Goal: Task Accomplishment & Management: Complete application form

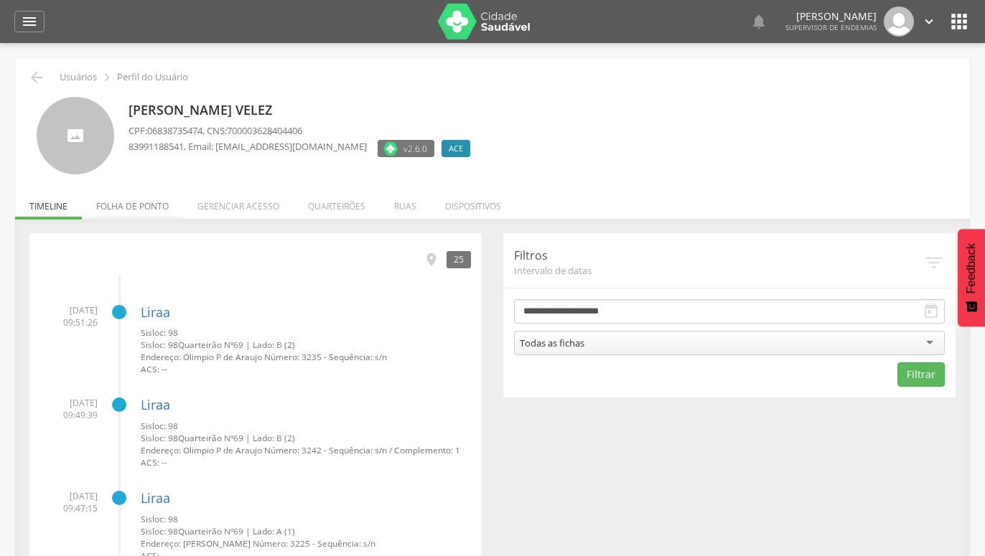
click at [149, 208] on li "Folha de ponto" at bounding box center [132, 203] width 101 height 34
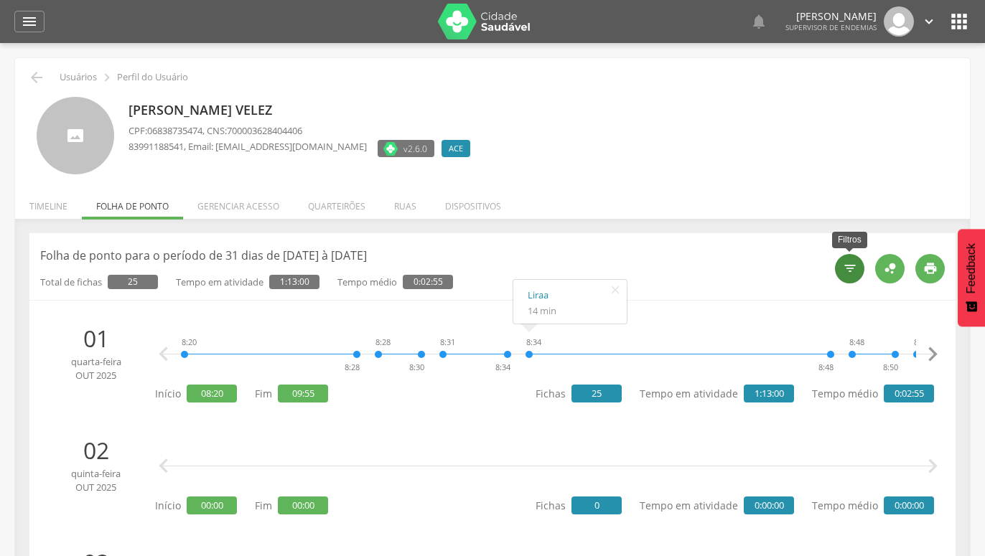
click at [851, 271] on icon "" at bounding box center [850, 268] width 14 height 14
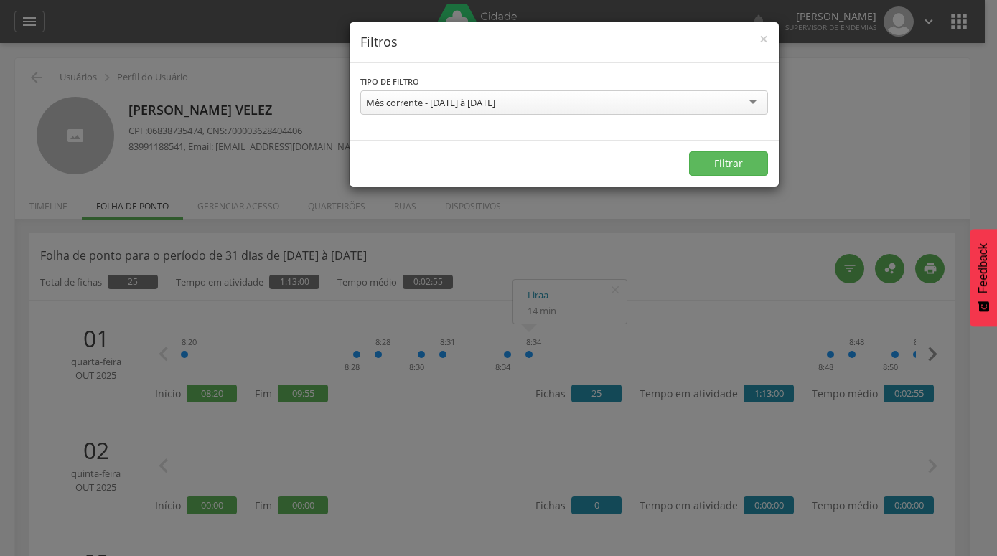
click at [751, 103] on div "Mês corrente - [DATE] à [DATE]" at bounding box center [564, 102] width 408 height 24
click at [591, 129] on div "**********" at bounding box center [564, 102] width 429 height 78
click at [721, 163] on button "Filtrar" at bounding box center [728, 163] width 79 height 24
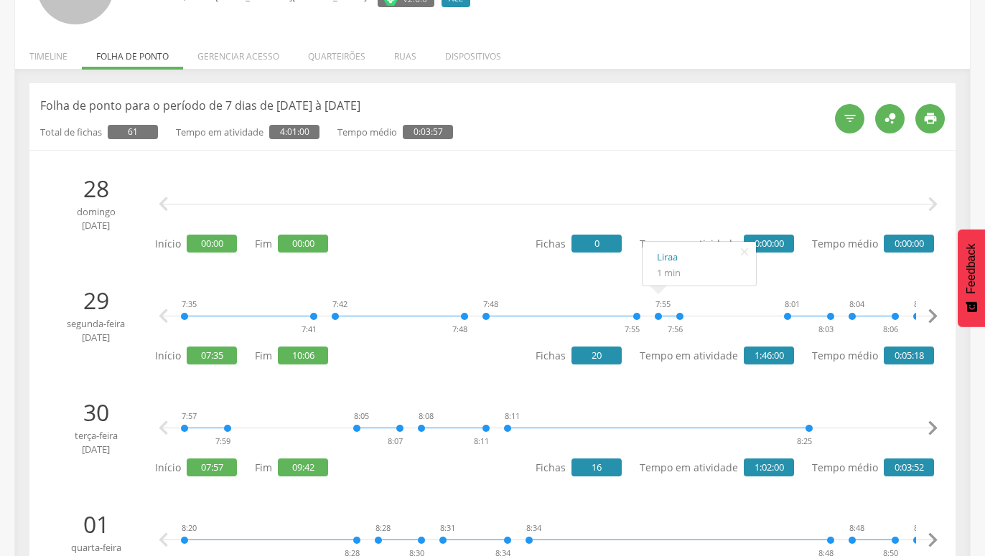
scroll to position [146, 0]
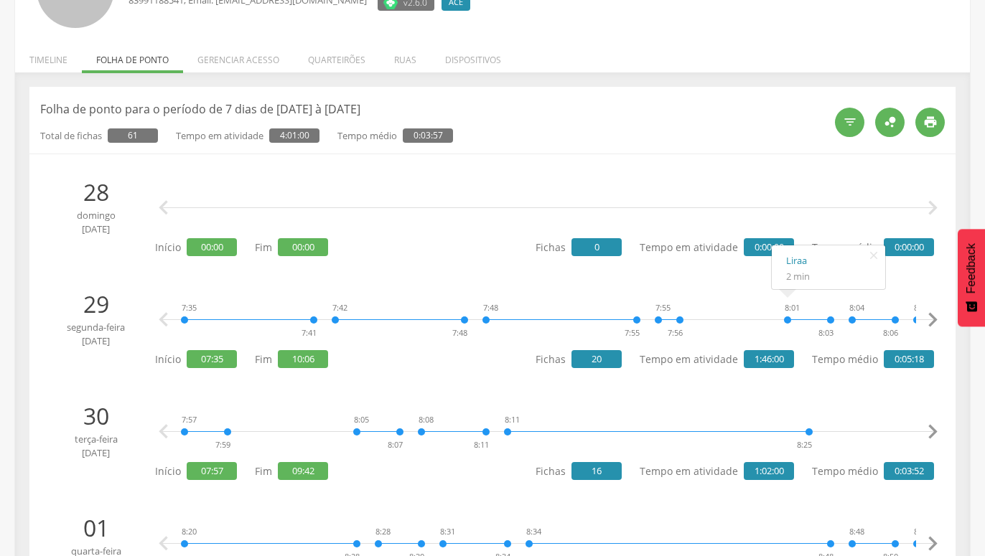
click at [674, 187] on div " " at bounding box center [548, 208] width 772 height 43
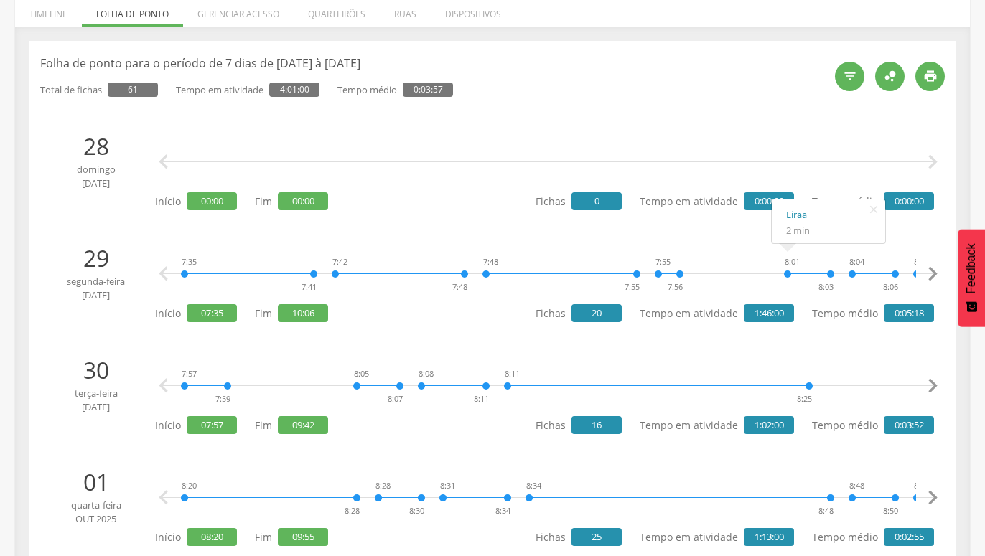
scroll to position [220, 0]
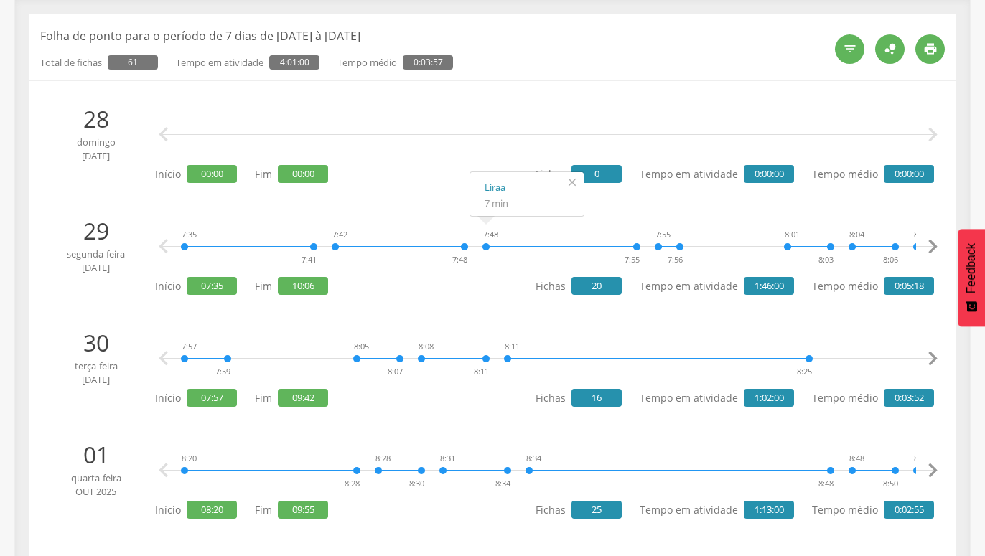
click at [574, 178] on icon "" at bounding box center [572, 182] width 23 height 20
click at [422, 178] on icon "" at bounding box center [421, 182] width 23 height 20
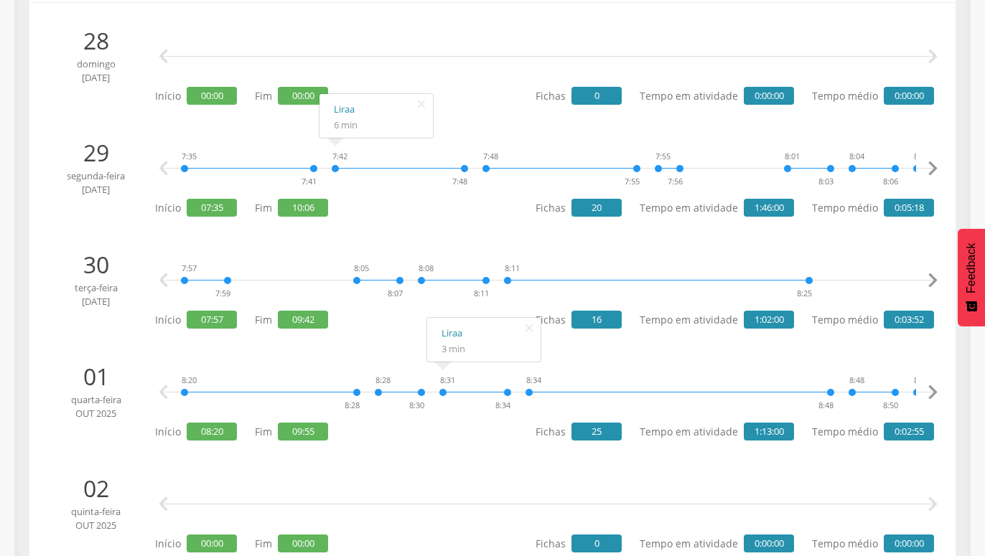
scroll to position [293, 0]
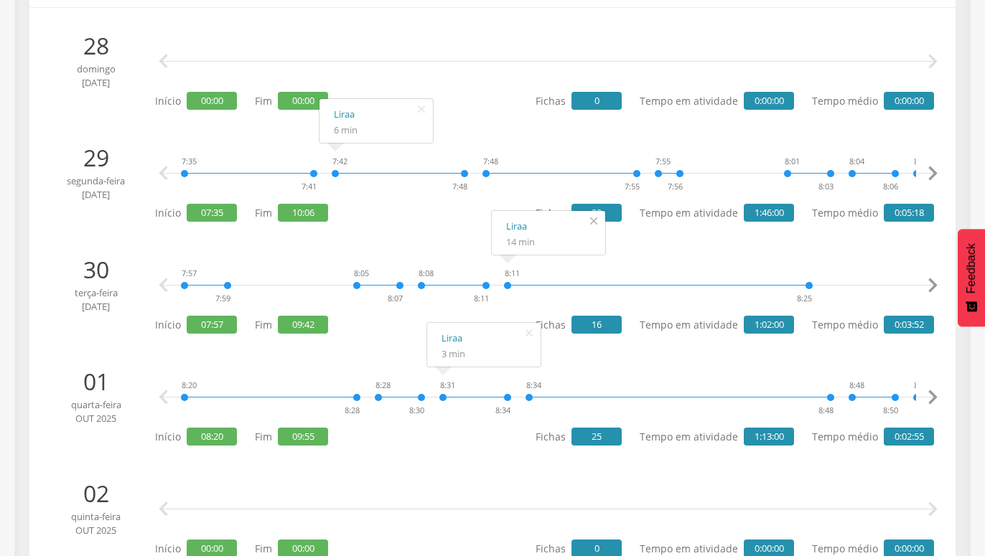
click at [596, 221] on icon "" at bounding box center [593, 221] width 23 height 20
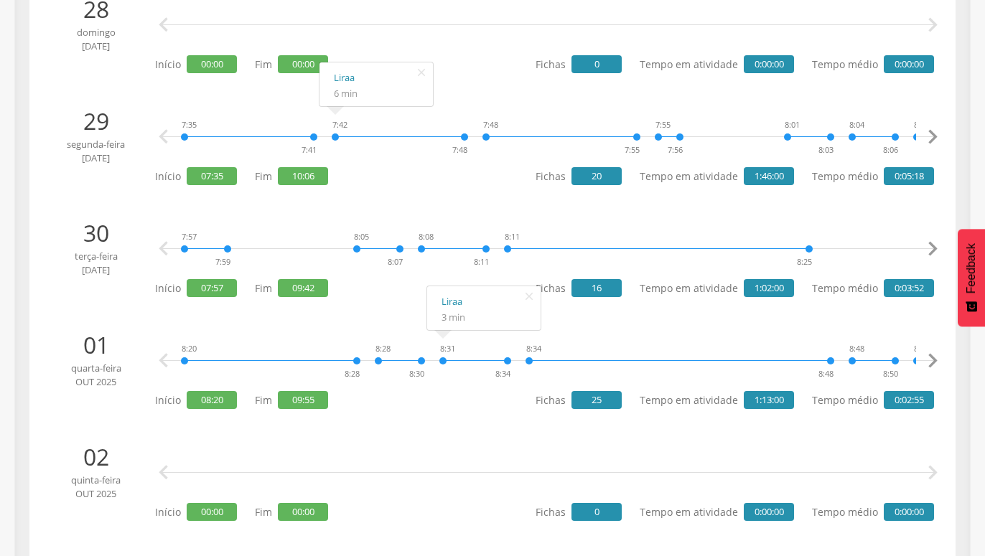
scroll to position [366, 0]
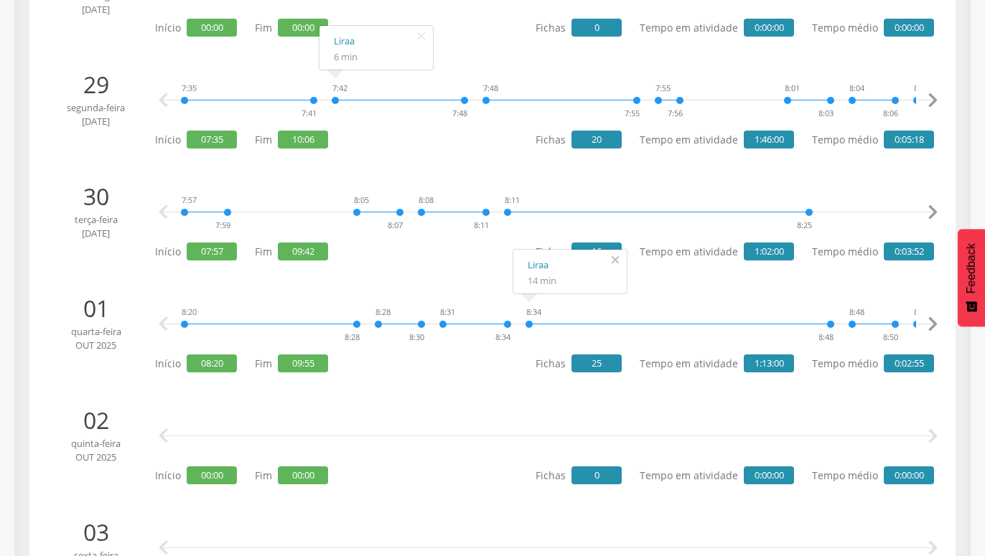
click at [614, 263] on icon "" at bounding box center [615, 260] width 23 height 20
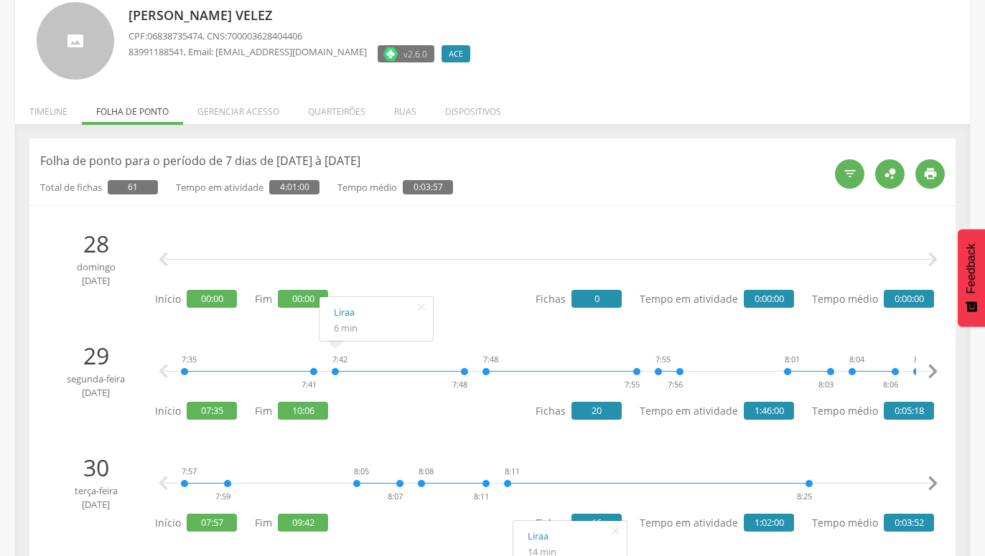
scroll to position [73, 0]
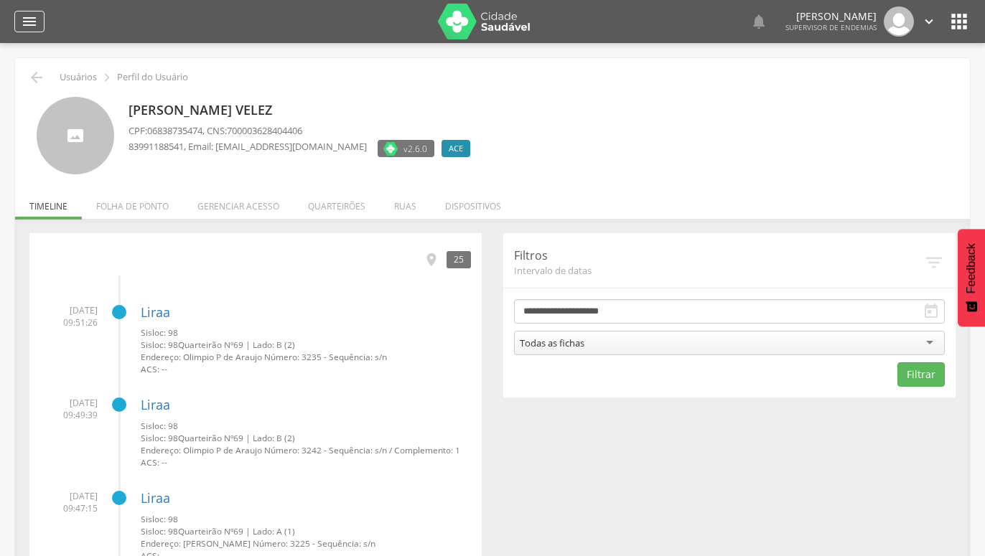
click at [31, 20] on icon "" at bounding box center [29, 21] width 17 height 17
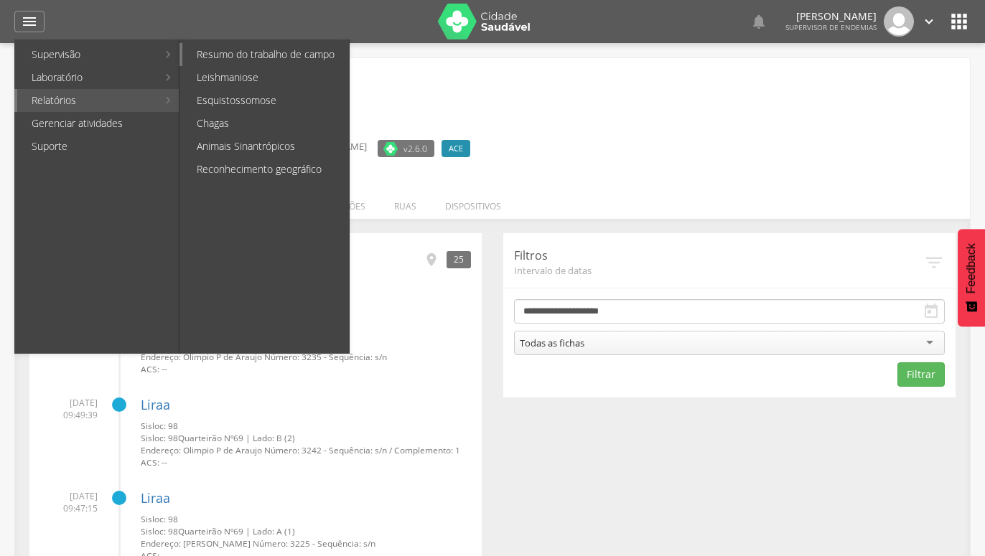
click at [277, 57] on link "Resumo do trabalho de campo" at bounding box center [265, 54] width 167 height 23
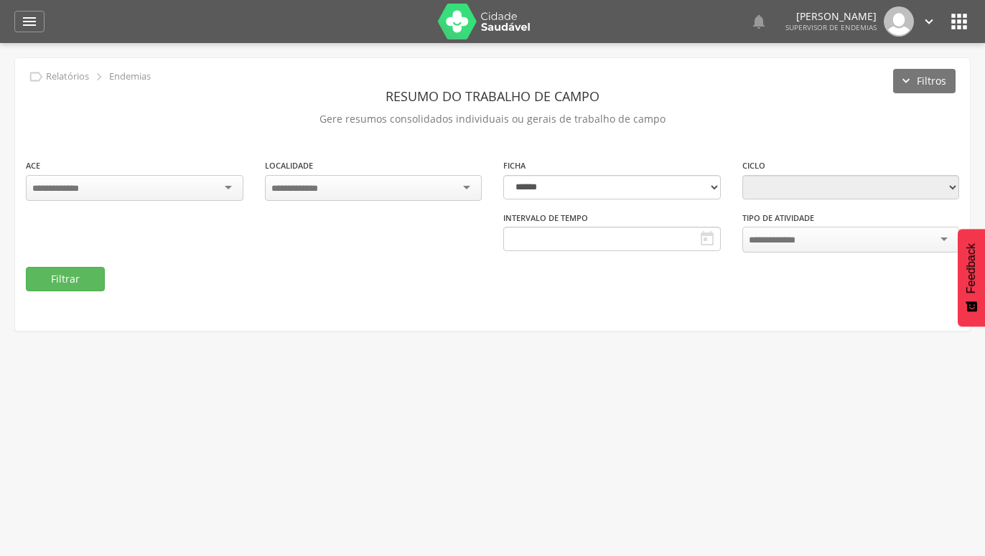
type input "**********"
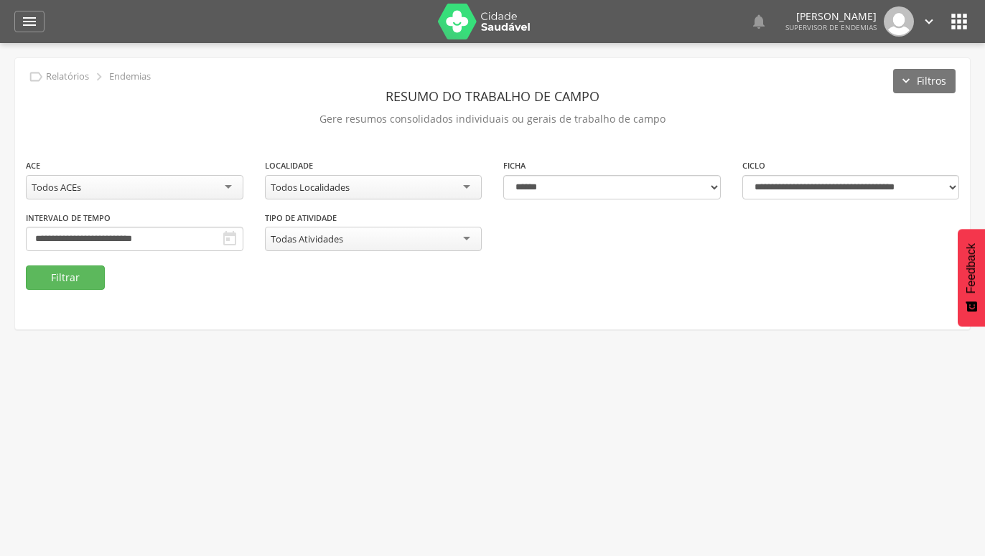
click at [232, 187] on div "Todos ACEs" at bounding box center [134, 187] width 217 height 24
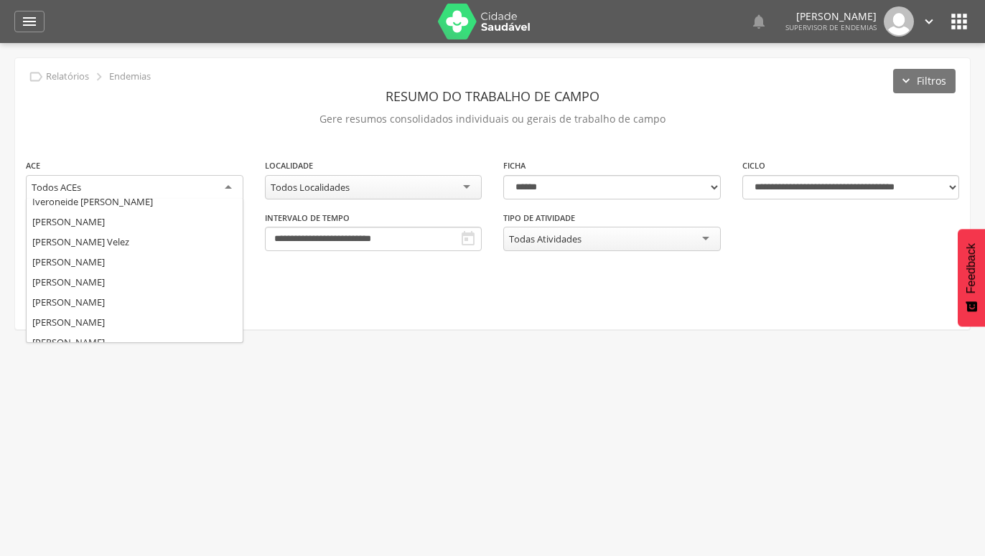
scroll to position [244, 0]
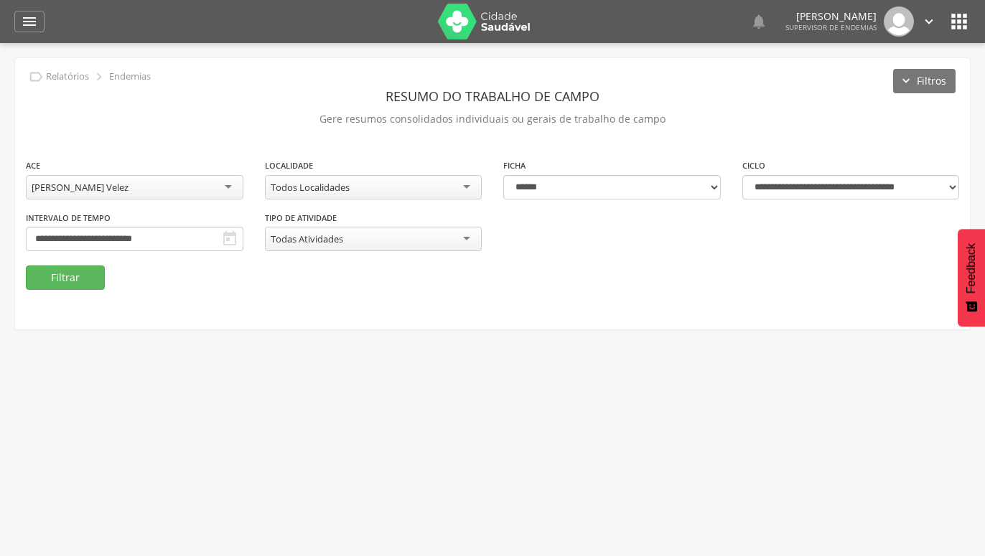
click at [135, 245] on div "**********" at bounding box center [492, 212] width 955 height 108
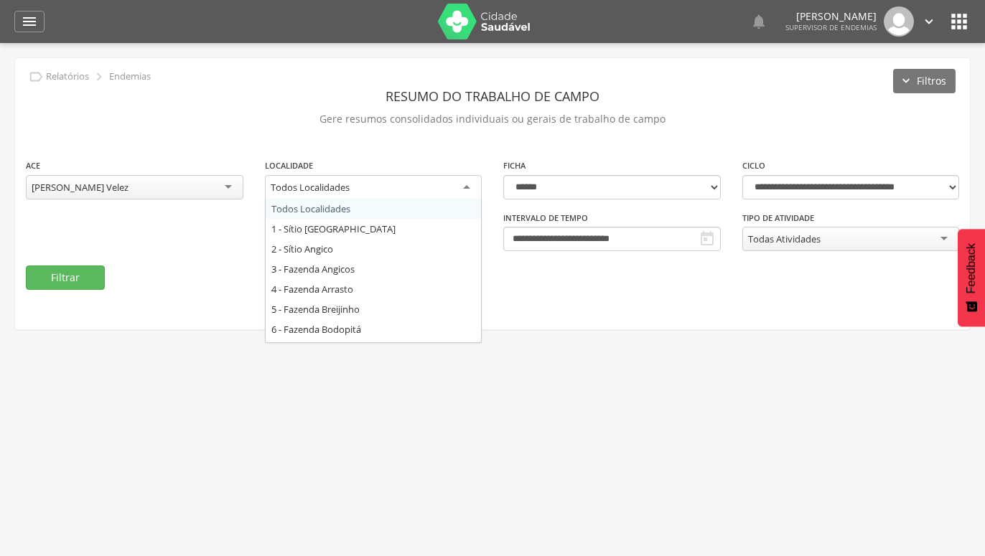
click at [465, 187] on div "Todos Localidades" at bounding box center [373, 188] width 217 height 26
type input "*"
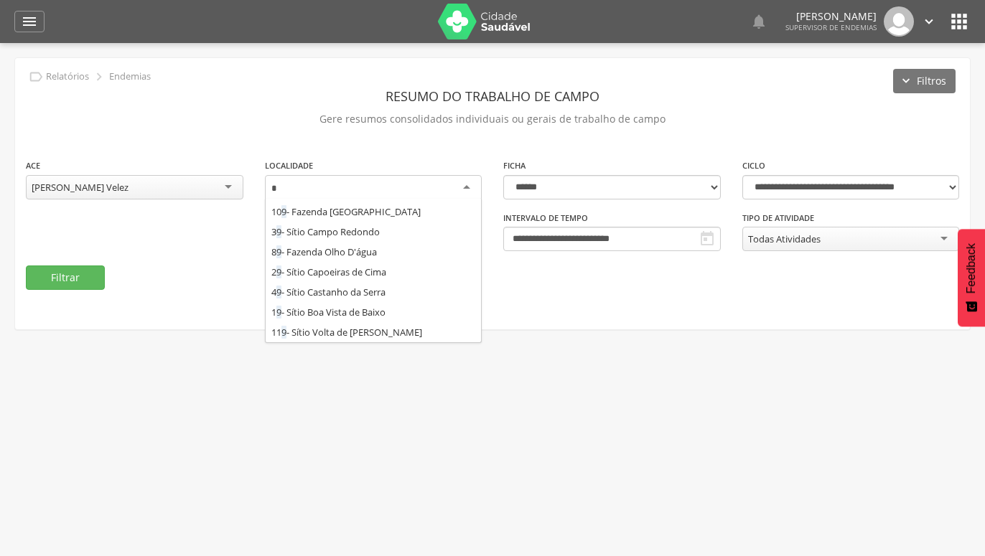
scroll to position [0, 0]
type input "**"
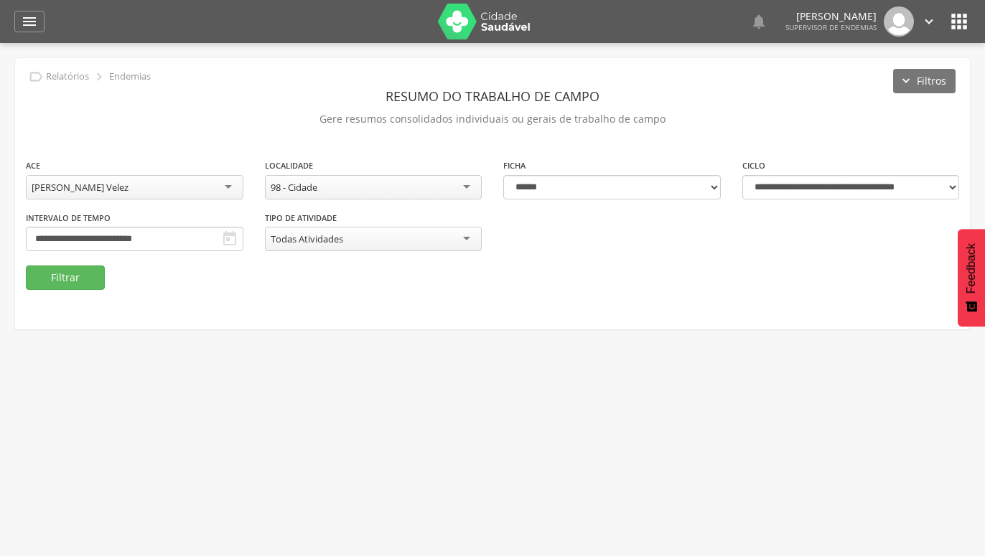
click at [467, 238] on div "Todas Atividades" at bounding box center [373, 239] width 217 height 24
click at [742, 175] on select "**********" at bounding box center [850, 187] width 217 height 24
click at [951, 190] on select "**********" at bounding box center [850, 187] width 217 height 24
click at [932, 84] on button "Filtros" at bounding box center [924, 81] width 62 height 24
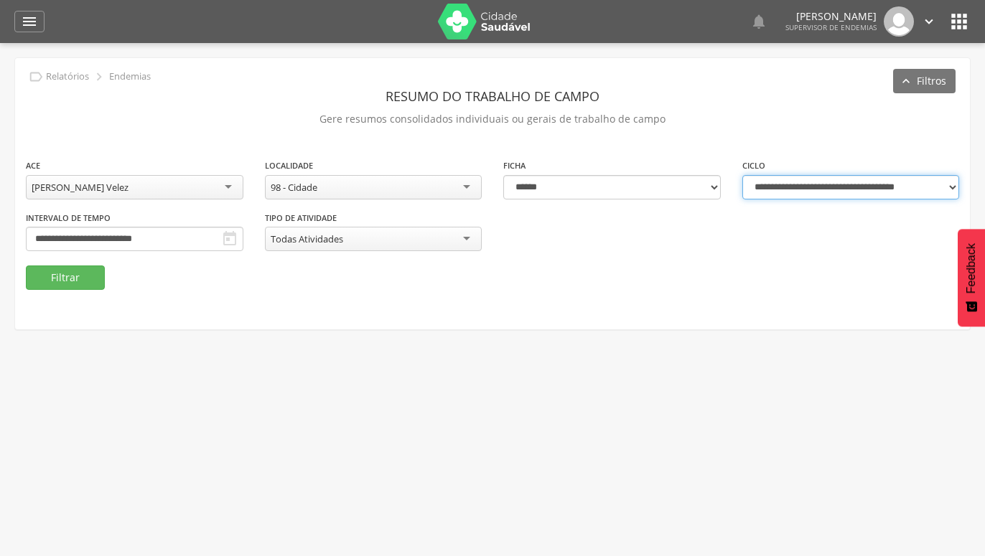
click at [742, 175] on select "**********" at bounding box center [850, 187] width 217 height 24
click option "**********" at bounding box center [0, 0] width 0 height 0
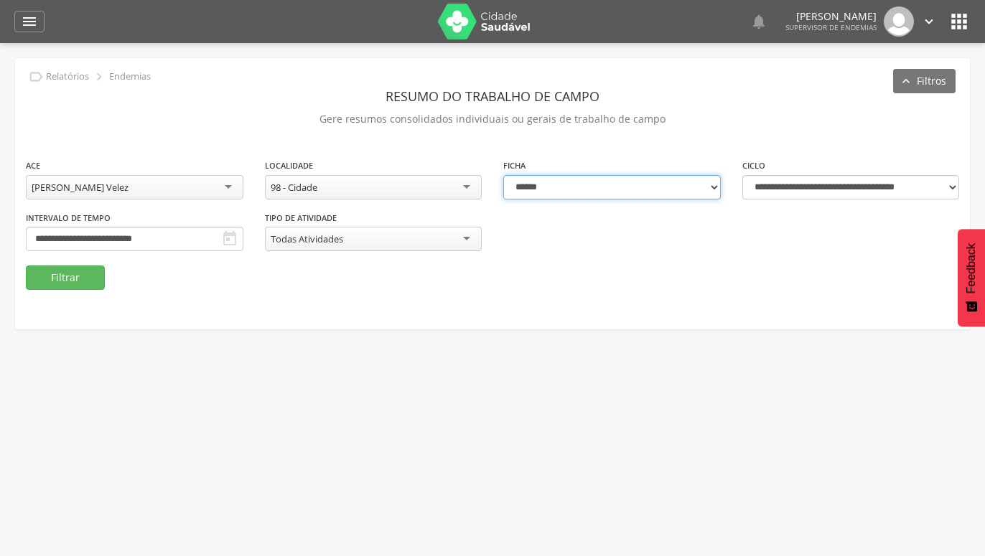
click at [503, 175] on select "**********" at bounding box center [611, 187] width 217 height 24
select select "*"
click option "*****" at bounding box center [0, 0] width 0 height 0
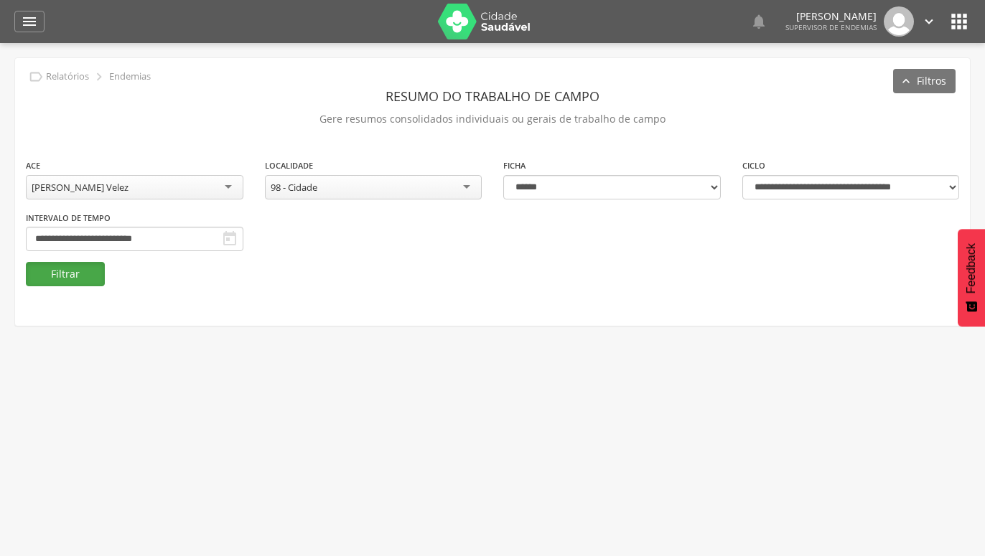
click at [60, 273] on button "Filtrar" at bounding box center [65, 274] width 79 height 24
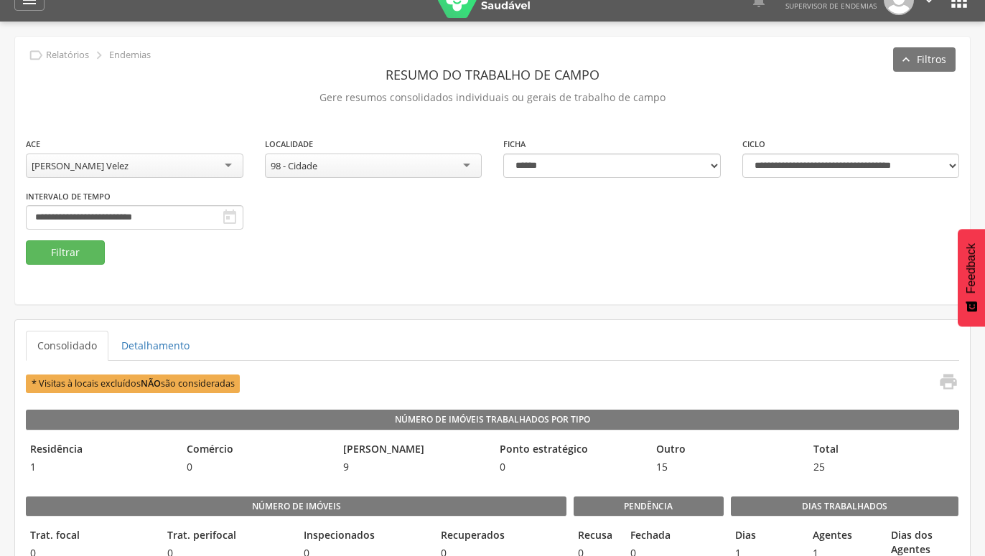
scroll to position [1, 0]
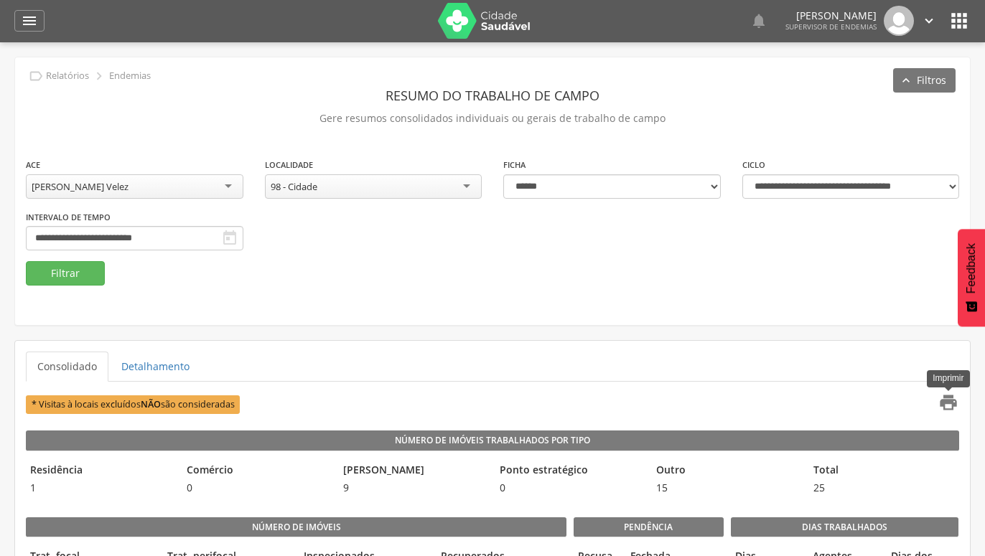
click at [945, 405] on icon "" at bounding box center [948, 403] width 20 height 20
click at [233, 240] on icon "" at bounding box center [229, 238] width 17 height 17
click at [227, 238] on icon "" at bounding box center [229, 238] width 17 height 17
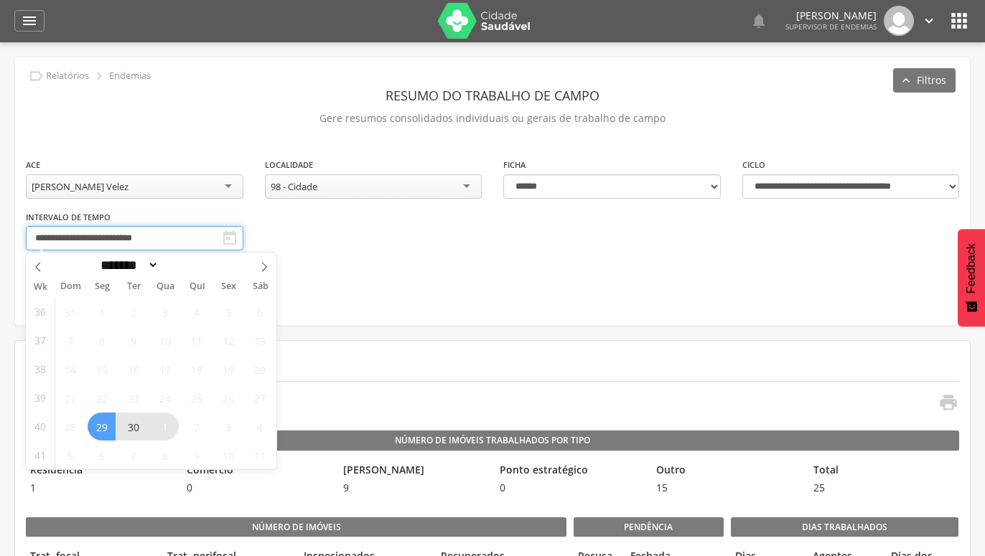
click at [138, 239] on input "**********" at bounding box center [134, 238] width 217 height 24
click at [100, 431] on span "29" at bounding box center [102, 427] width 28 height 28
type input "**********"
click at [100, 431] on span "29" at bounding box center [102, 427] width 28 height 28
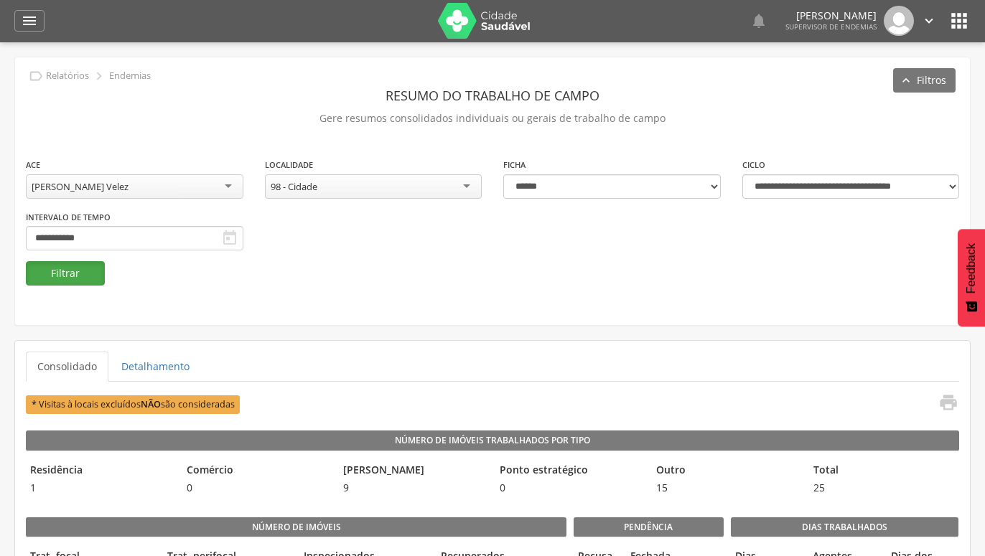
click at [59, 273] on button "Filtrar" at bounding box center [65, 273] width 79 height 24
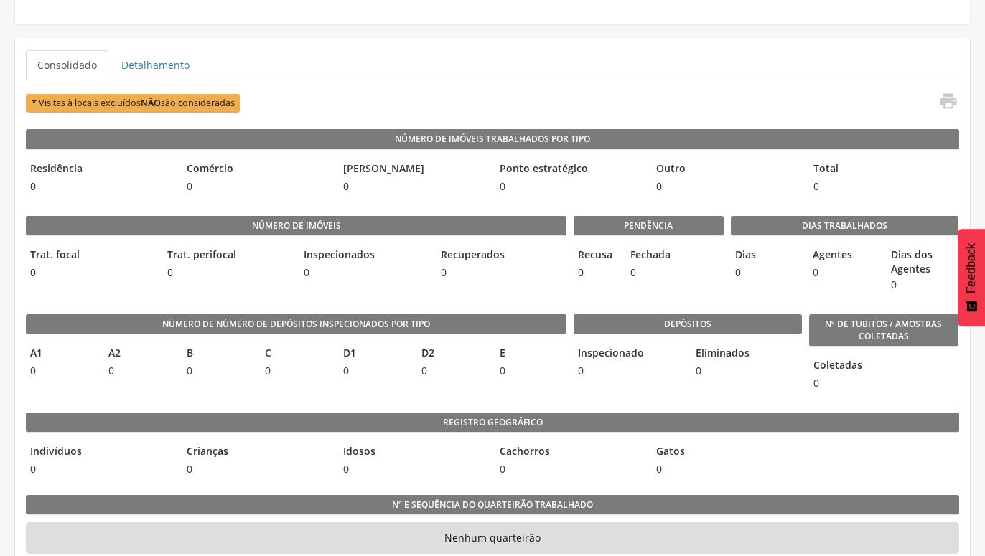
scroll to position [270, 0]
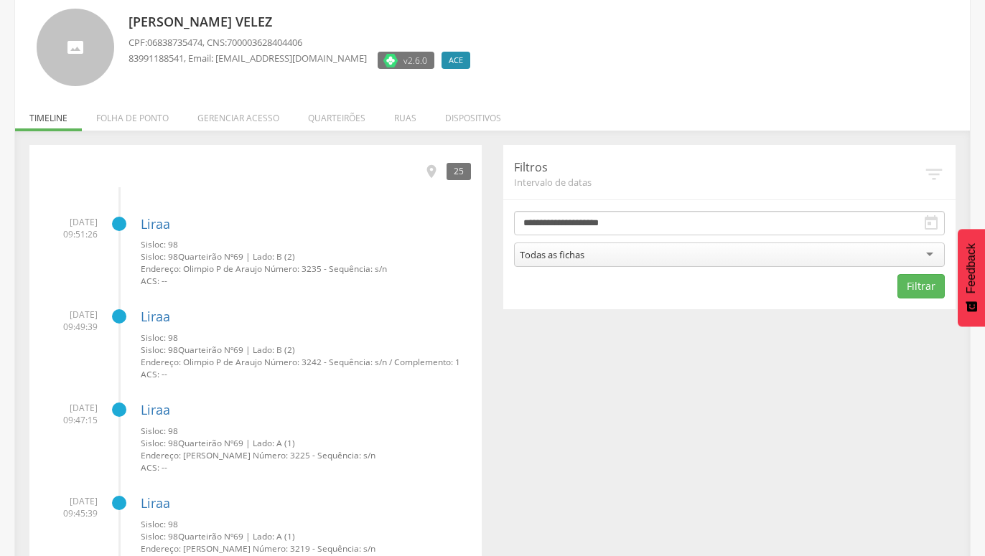
scroll to position [15, 0]
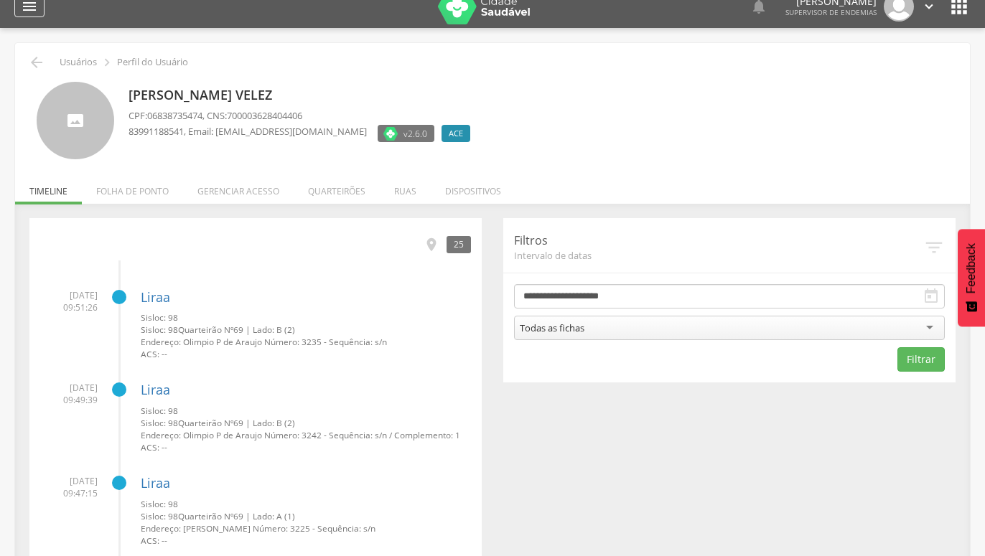
click at [29, 9] on icon "" at bounding box center [29, 6] width 17 height 17
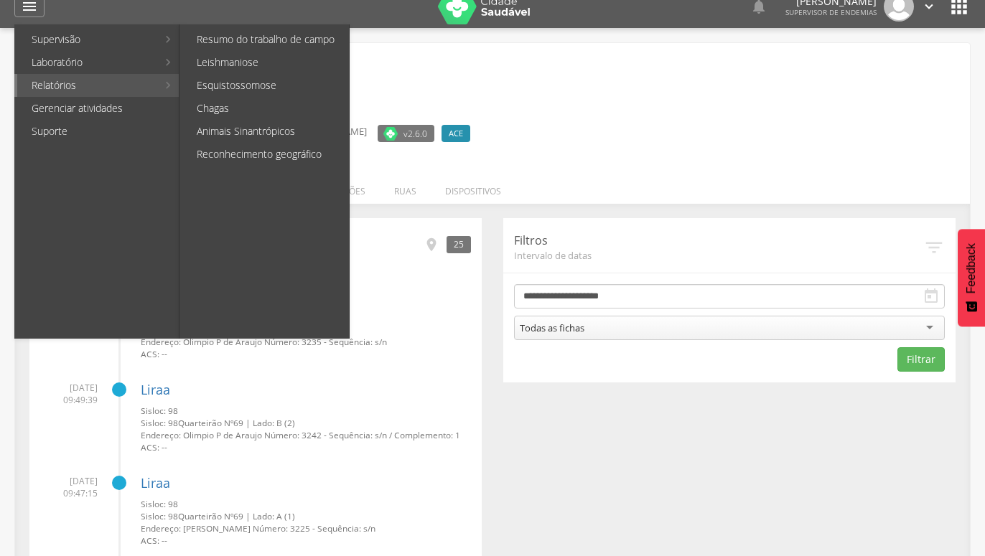
click at [60, 85] on link "Relatórios" at bounding box center [87, 85] width 140 height 23
click at [238, 39] on link "Resumo do trabalho de campo" at bounding box center [265, 39] width 167 height 23
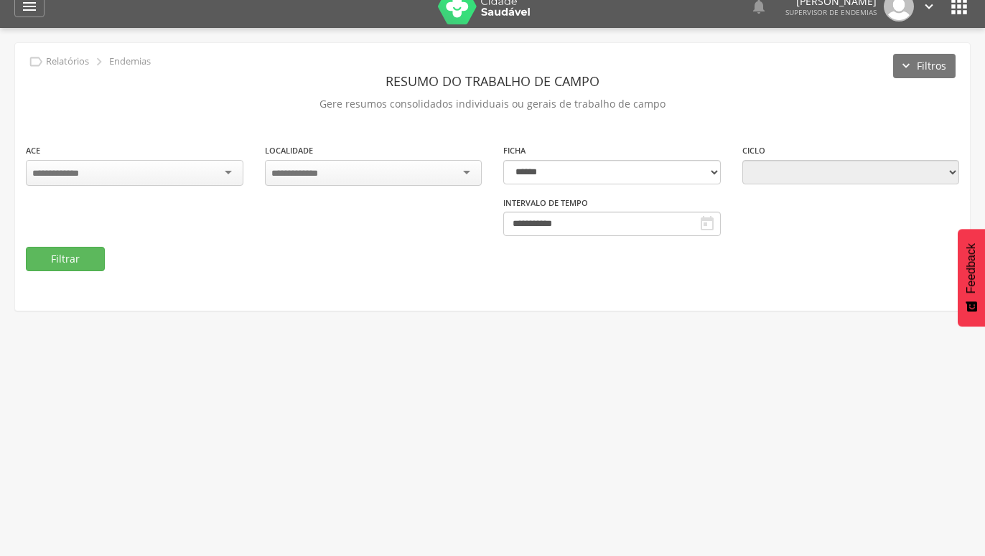
type input "**********"
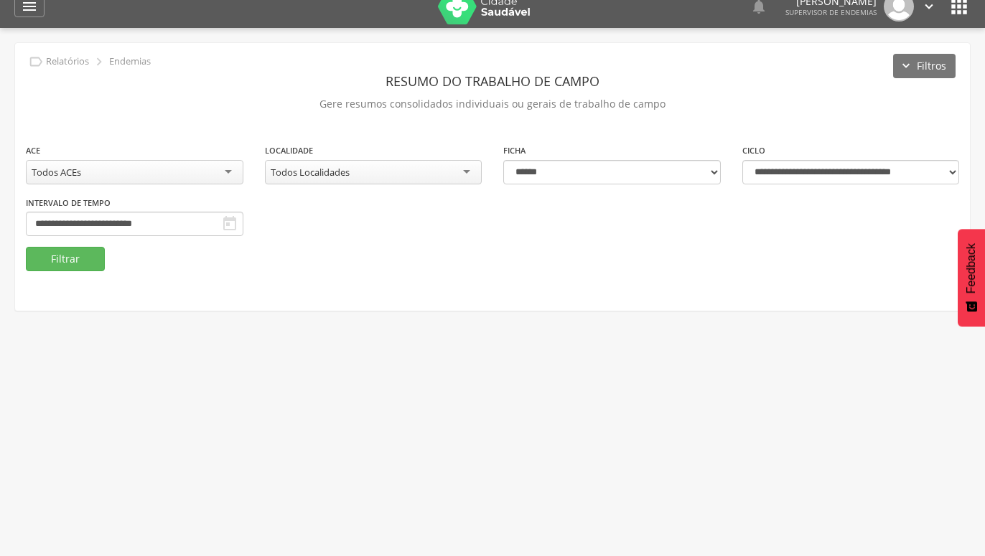
click at [231, 177] on div "Todos ACEs" at bounding box center [134, 172] width 217 height 24
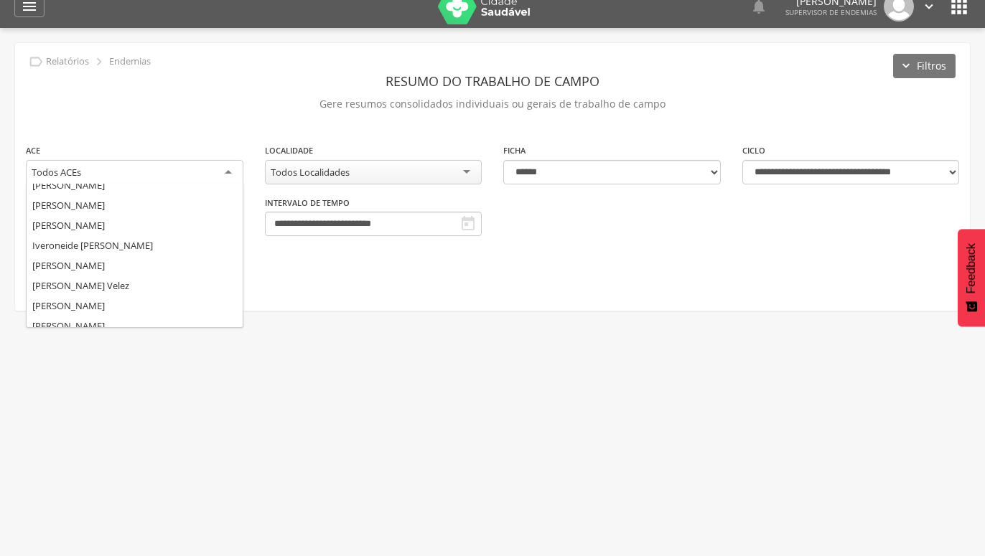
scroll to position [194, 0]
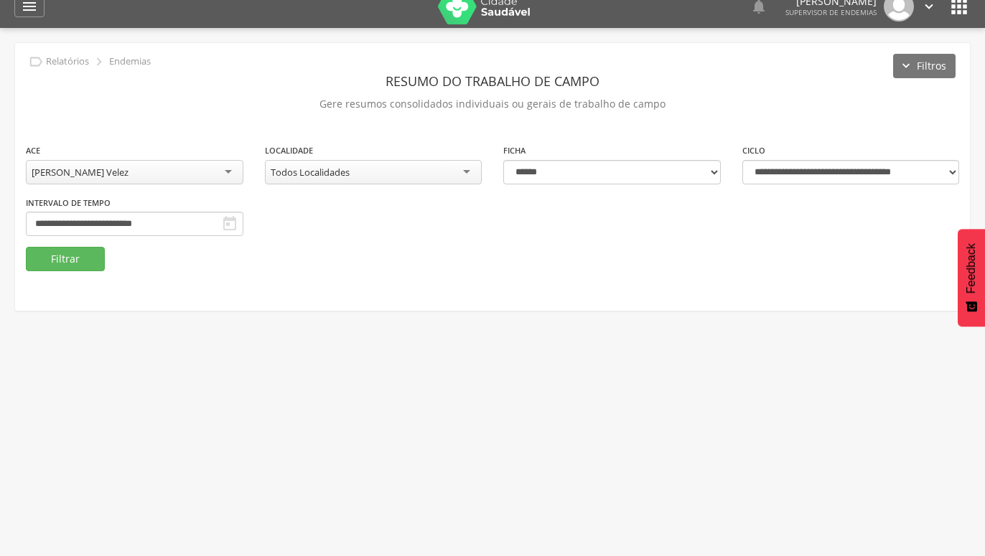
click at [154, 284] on div "**********" at bounding box center [492, 177] width 955 height 268
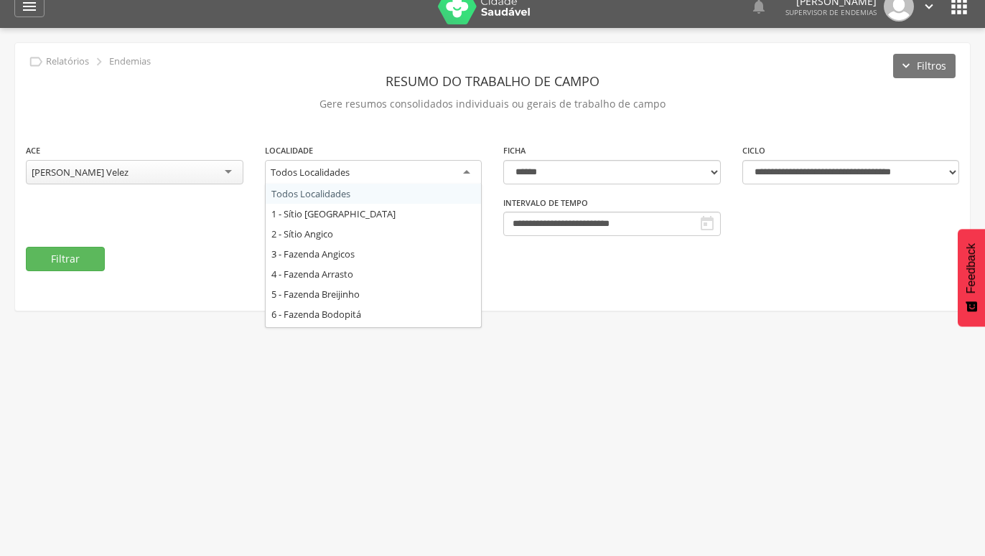
scroll to position [0, 0]
click at [473, 170] on div "Todos Localidades" at bounding box center [373, 173] width 217 height 26
type input "**"
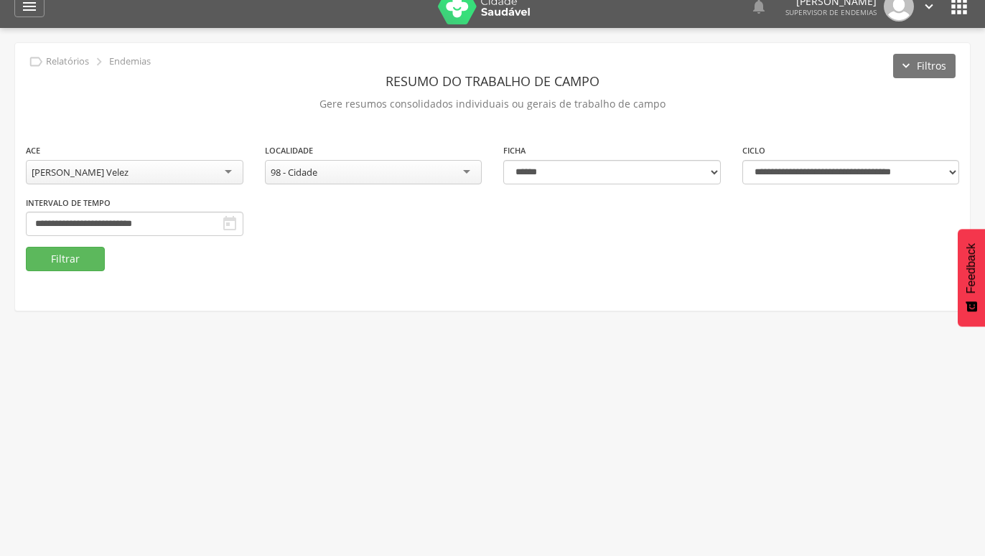
scroll to position [1846, 0]
click at [472, 173] on div "98 - Cidade" at bounding box center [373, 172] width 217 height 24
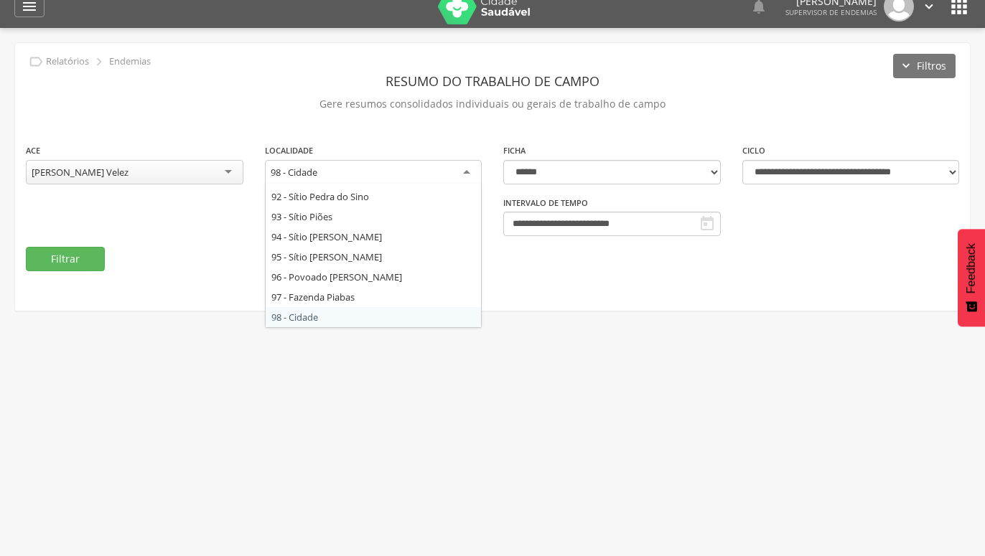
click at [472, 173] on div "98 - Cidade" at bounding box center [373, 173] width 217 height 26
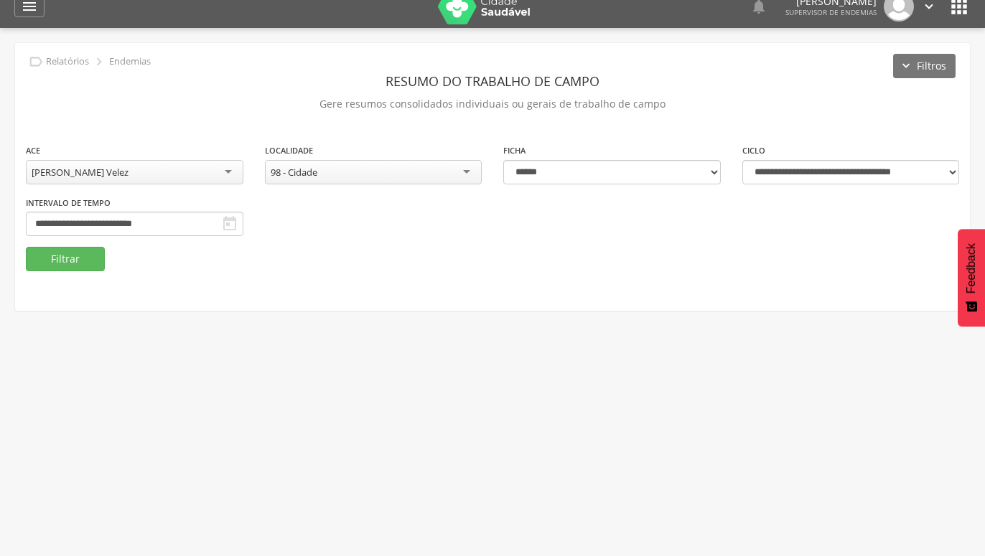
click at [528, 252] on fieldset "**********" at bounding box center [492, 207] width 933 height 128
click at [66, 261] on button "Filtrar" at bounding box center [65, 259] width 79 height 24
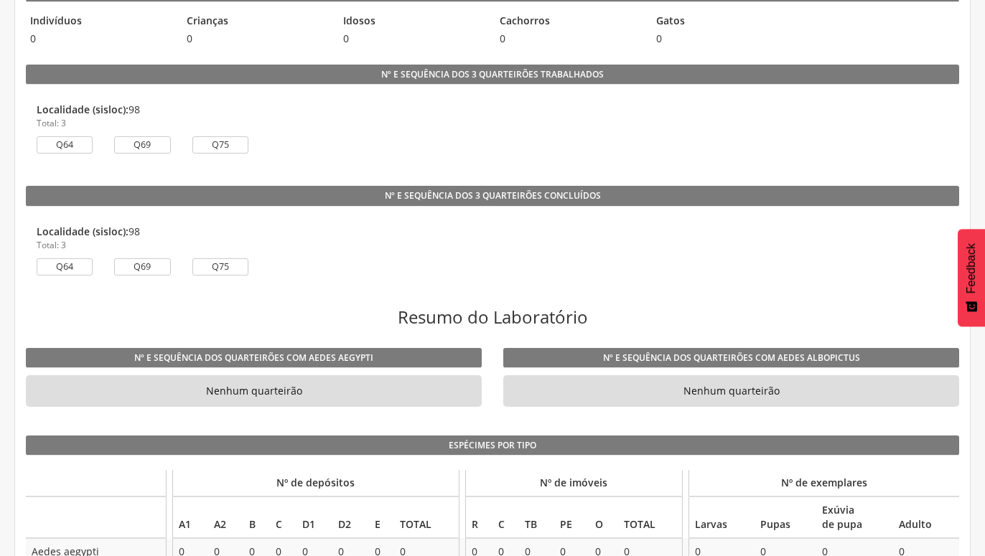
scroll to position [806, 0]
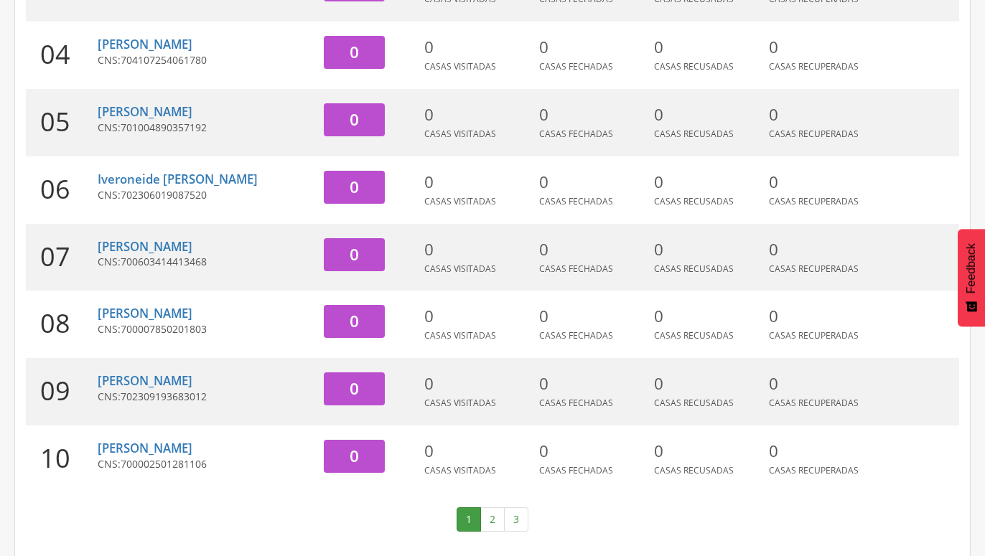
scroll to position [441, 0]
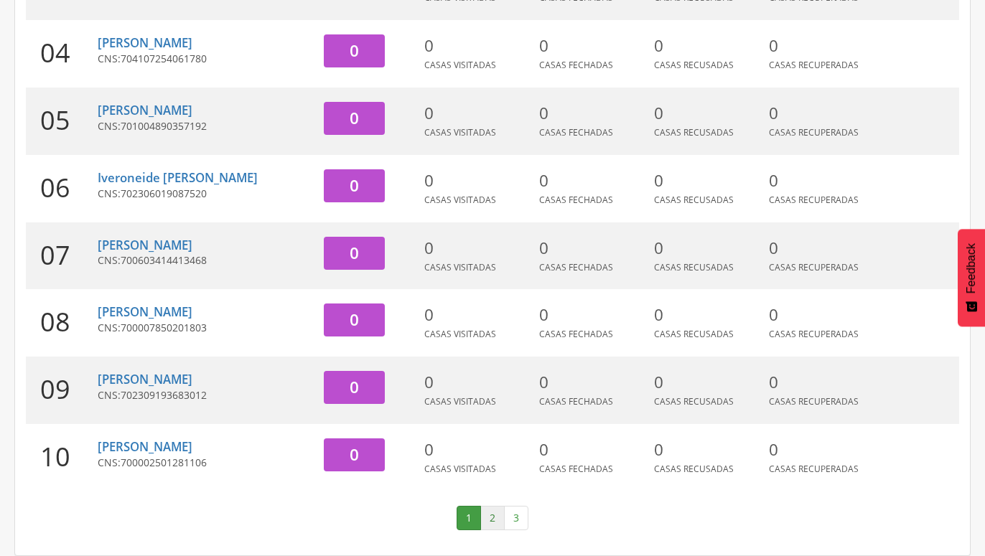
click at [493, 517] on link "2" at bounding box center [492, 518] width 24 height 24
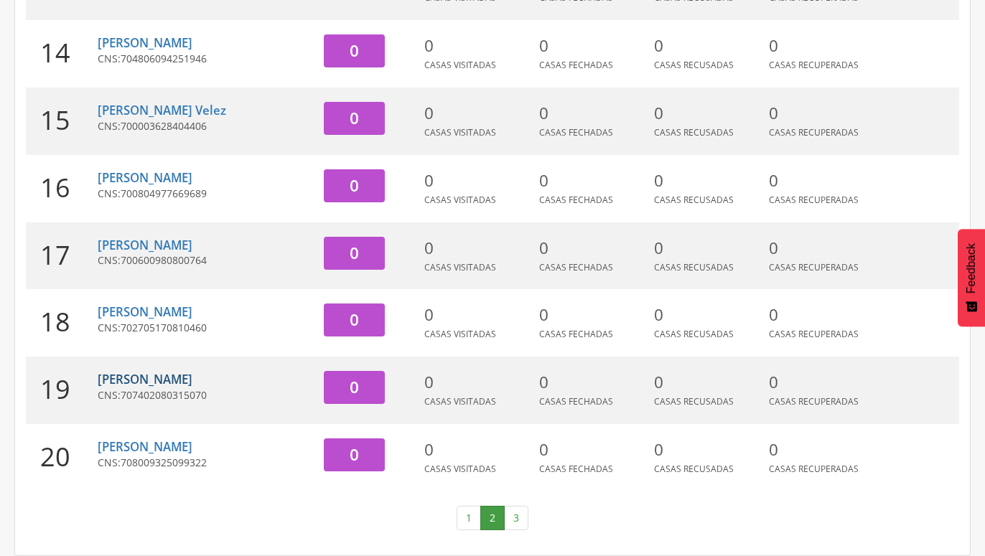
click at [192, 379] on link "Getúlio Cesar da Silva Paz" at bounding box center [145, 379] width 95 height 17
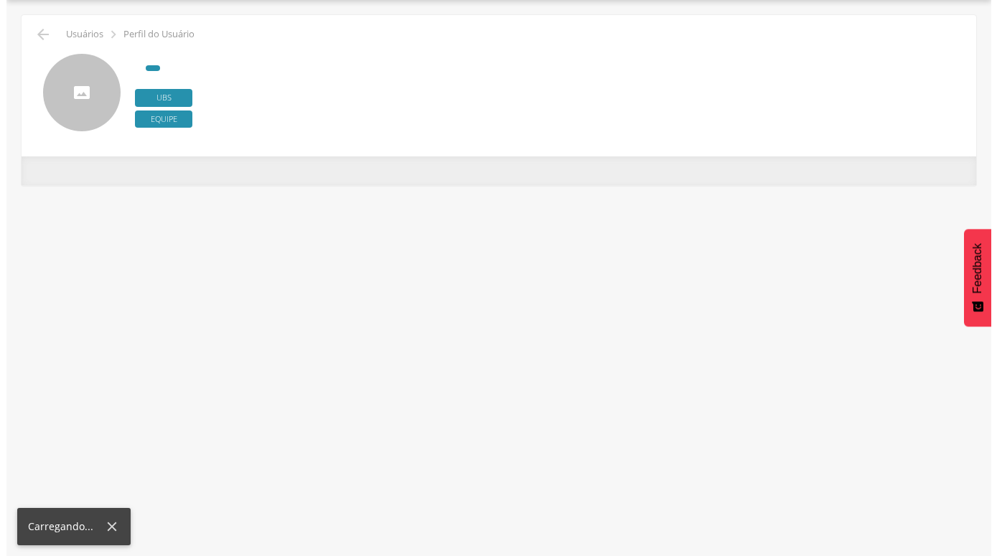
scroll to position [43, 0]
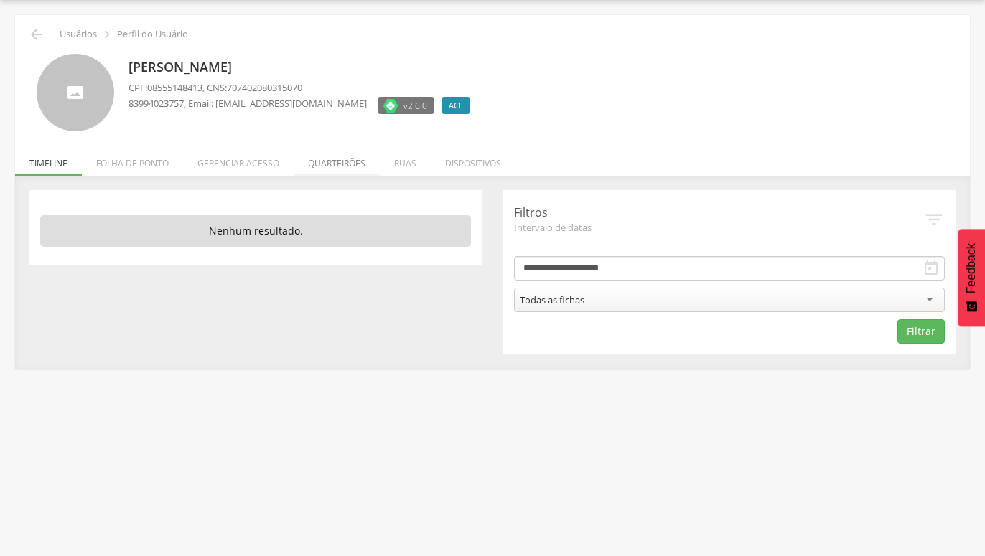
click at [347, 161] on li "Quarteirões" at bounding box center [337, 160] width 86 height 34
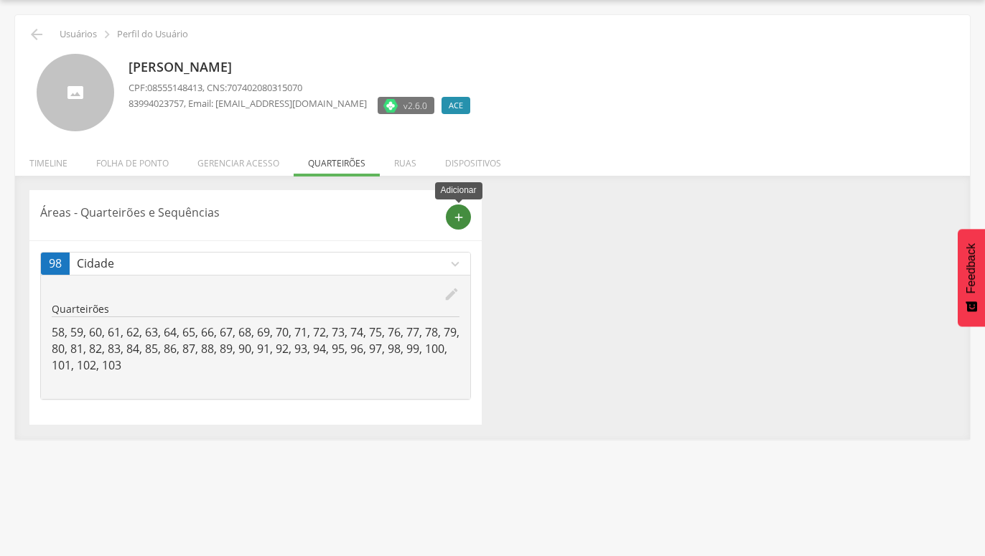
click at [454, 220] on icon "add" at bounding box center [458, 217] width 13 height 13
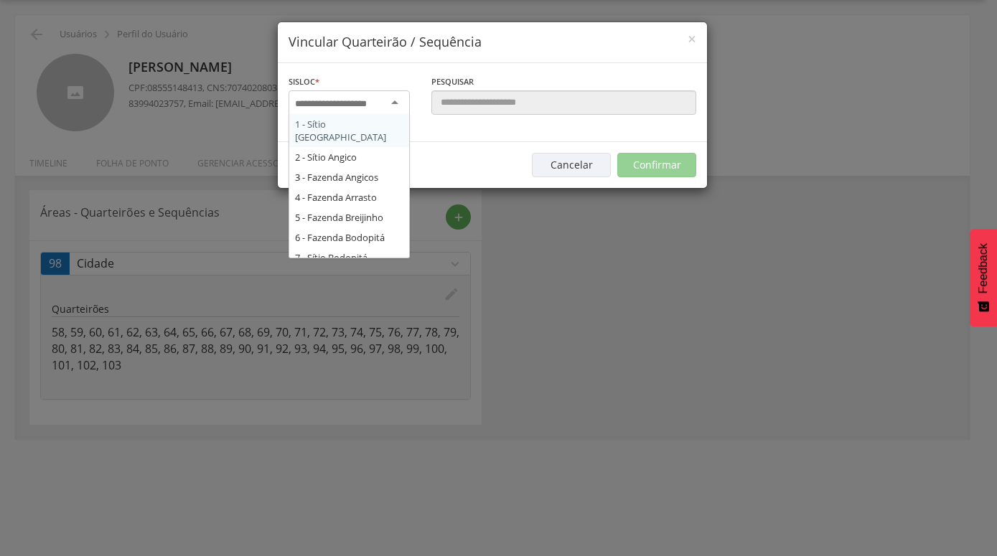
click at [398, 106] on div at bounding box center [349, 103] width 121 height 26
type input "*"
type input "***"
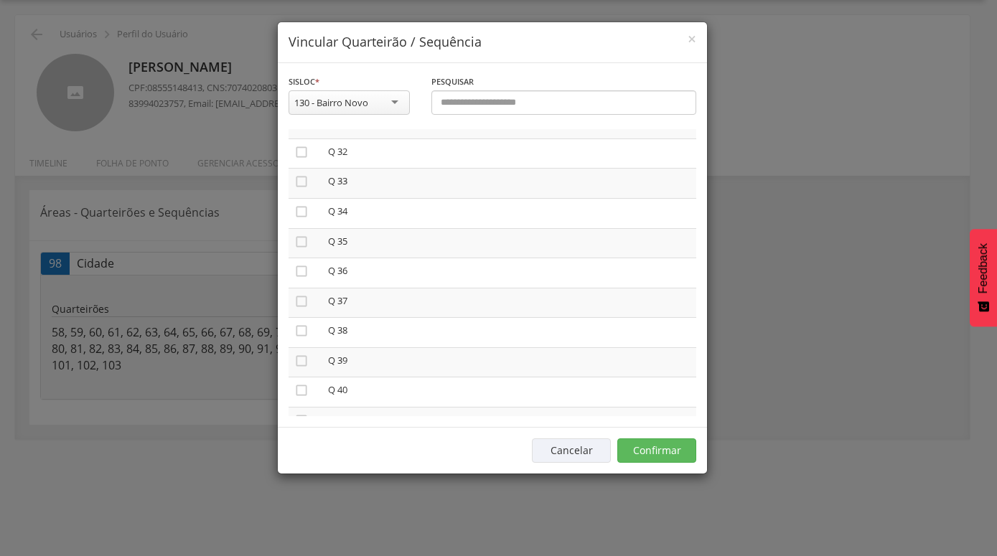
scroll to position [861, 0]
click at [299, 167] on icon "" at bounding box center [301, 174] width 14 height 14
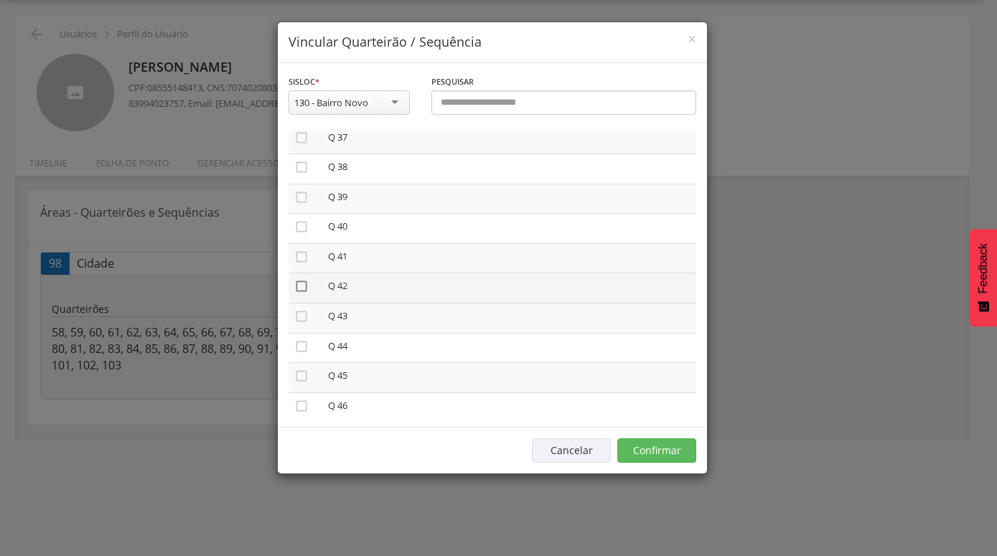
click at [301, 281] on icon "" at bounding box center [301, 286] width 14 height 14
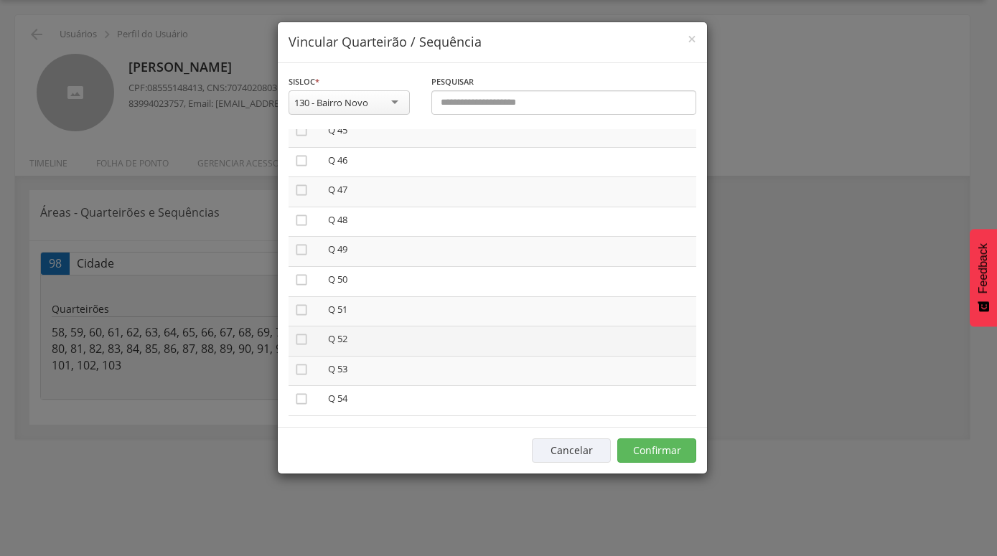
scroll to position [1433, 0]
click at [303, 340] on icon "" at bounding box center [301, 347] width 14 height 14
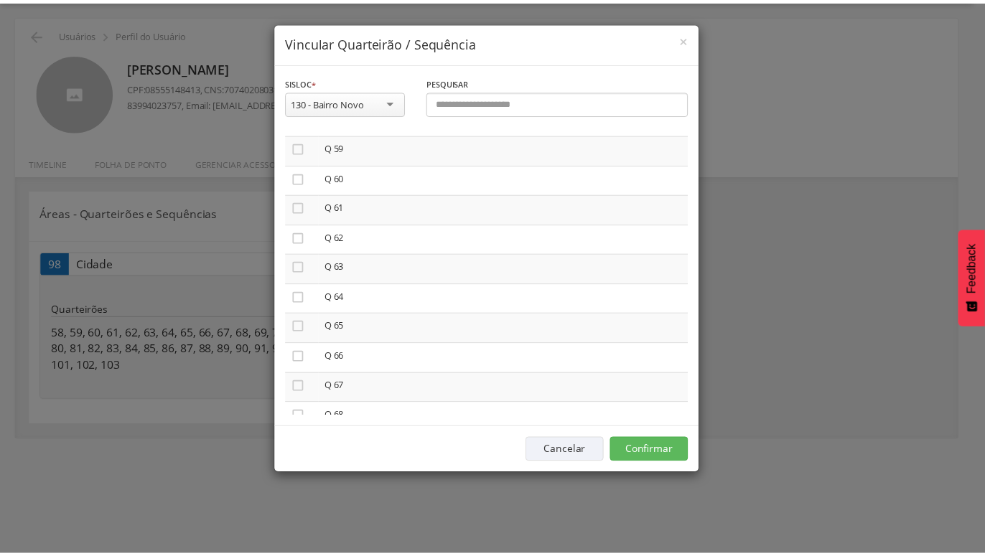
scroll to position [1761, 0]
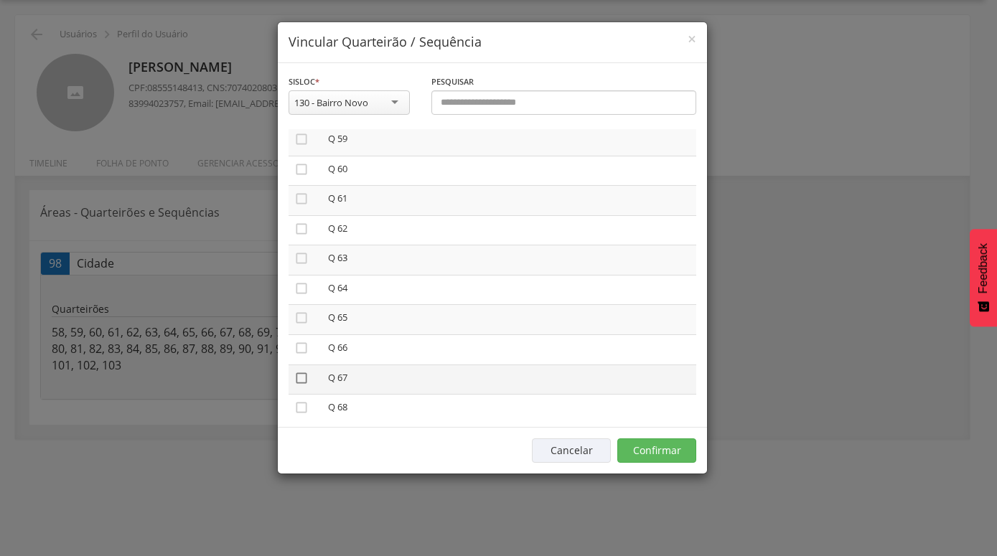
click at [307, 371] on icon "" at bounding box center [301, 378] width 14 height 14
click at [659, 452] on button "Confirmar" at bounding box center [656, 451] width 79 height 24
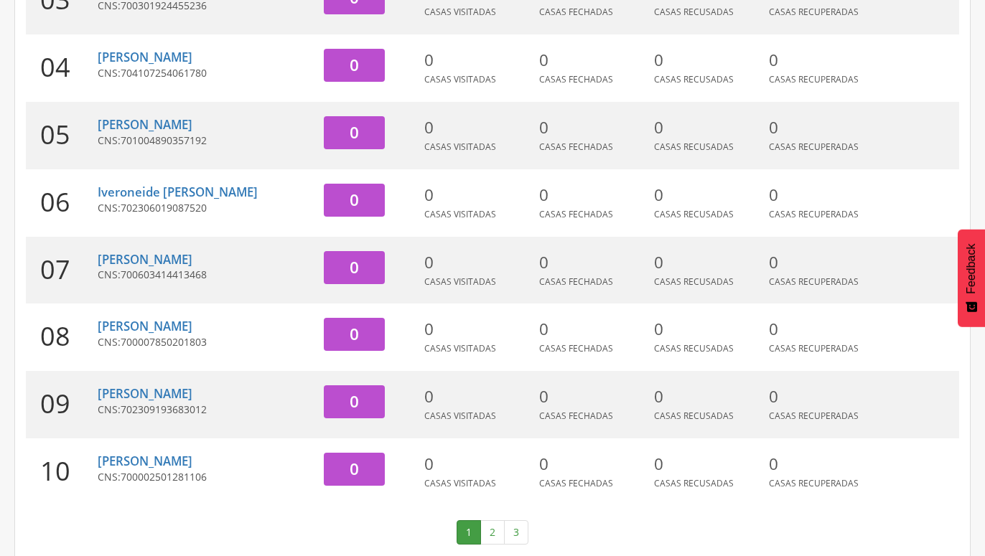
scroll to position [441, 0]
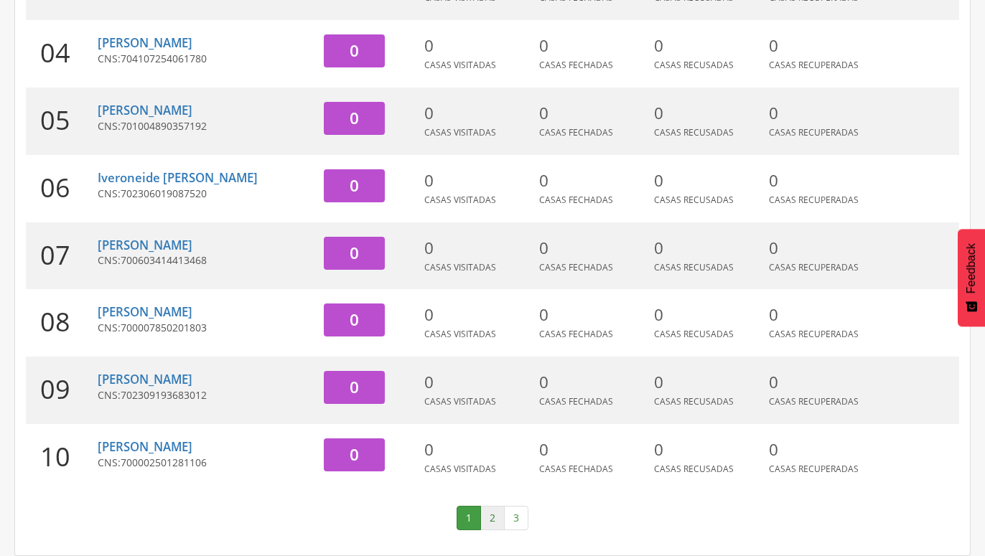
click at [493, 520] on link "2" at bounding box center [492, 518] width 24 height 24
click at [519, 524] on link "3" at bounding box center [516, 518] width 24 height 24
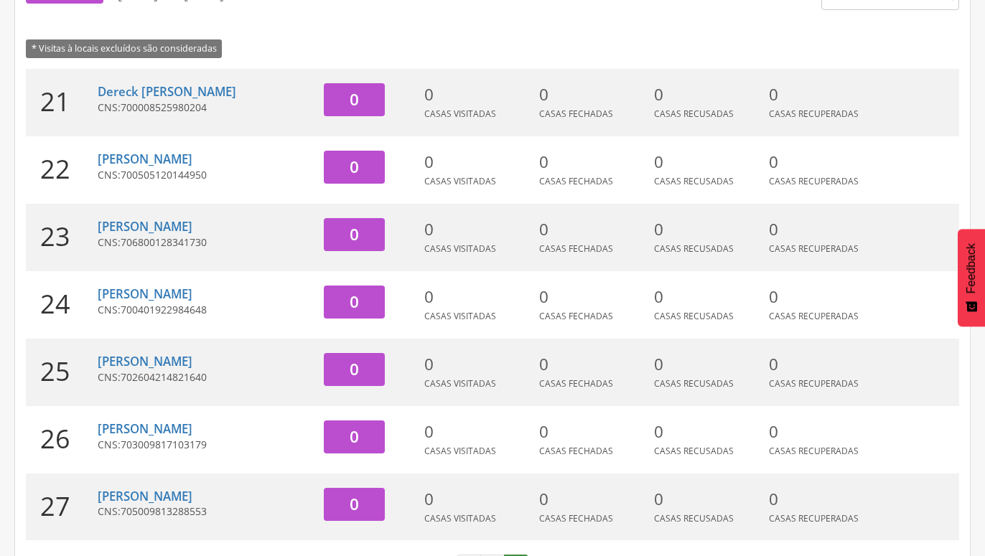
scroll to position [239, 0]
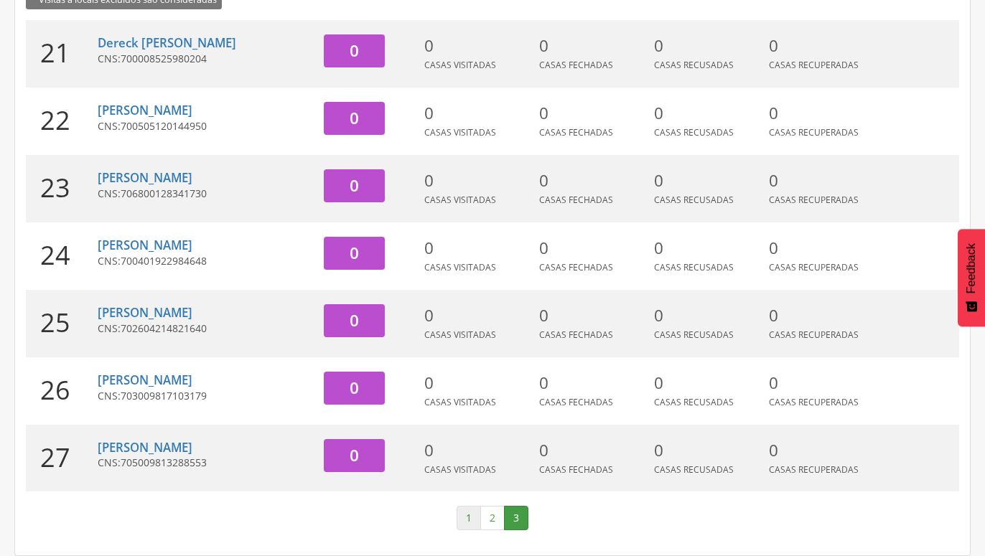
click at [459, 515] on link "1" at bounding box center [469, 518] width 24 height 24
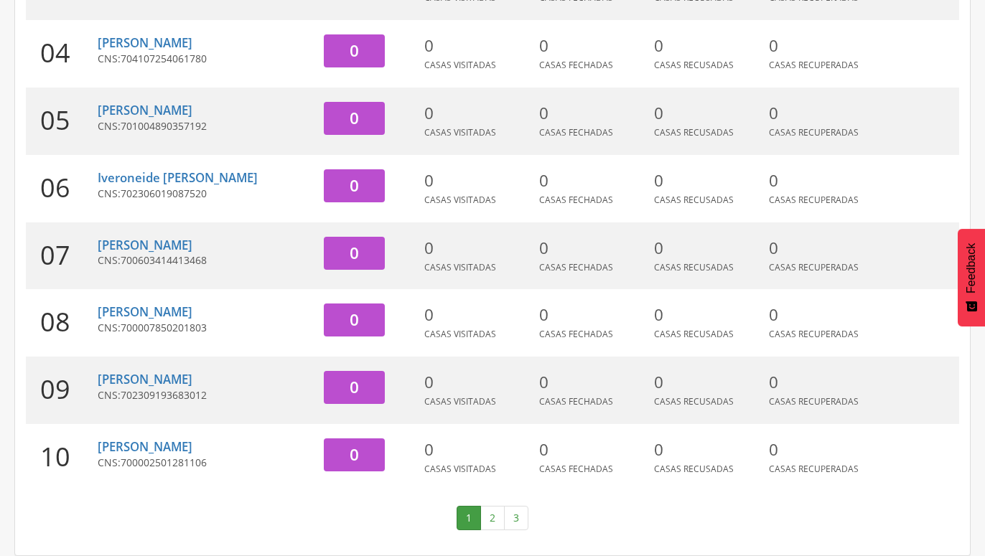
scroll to position [441, 0]
click at [497, 519] on link "2" at bounding box center [492, 518] width 24 height 24
click at [464, 521] on link "1" at bounding box center [469, 518] width 24 height 24
click at [486, 522] on link "2" at bounding box center [492, 518] width 24 height 24
click at [513, 519] on link "3" at bounding box center [516, 518] width 24 height 24
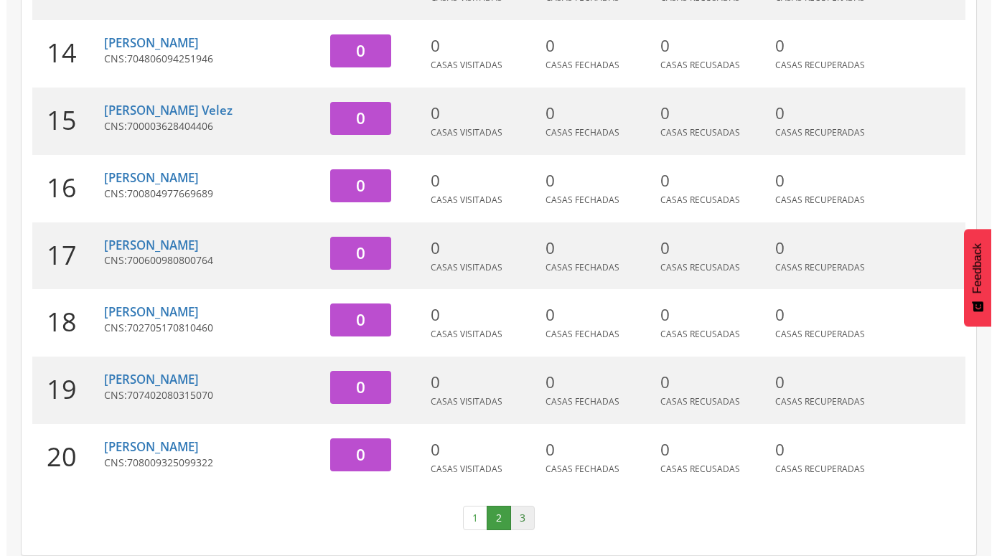
scroll to position [43, 0]
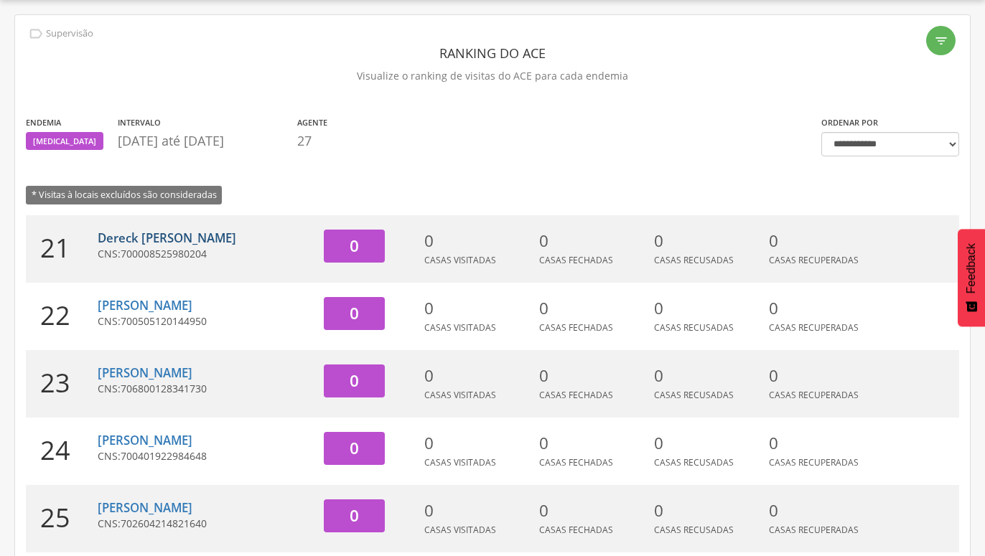
click at [161, 241] on link "Dereck Mateus Mota de Almeida" at bounding box center [167, 238] width 139 height 17
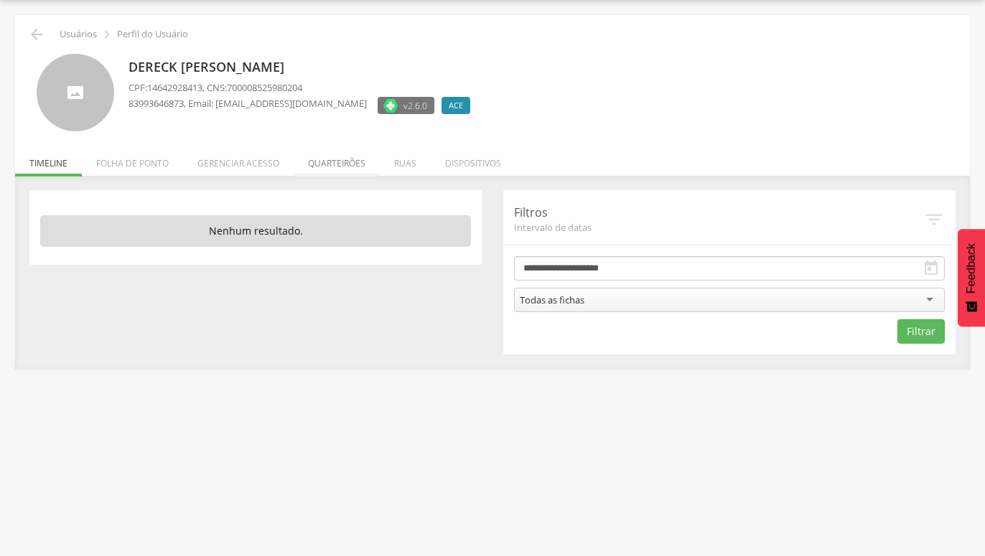
click at [332, 162] on li "Quarteirões" at bounding box center [337, 160] width 86 height 34
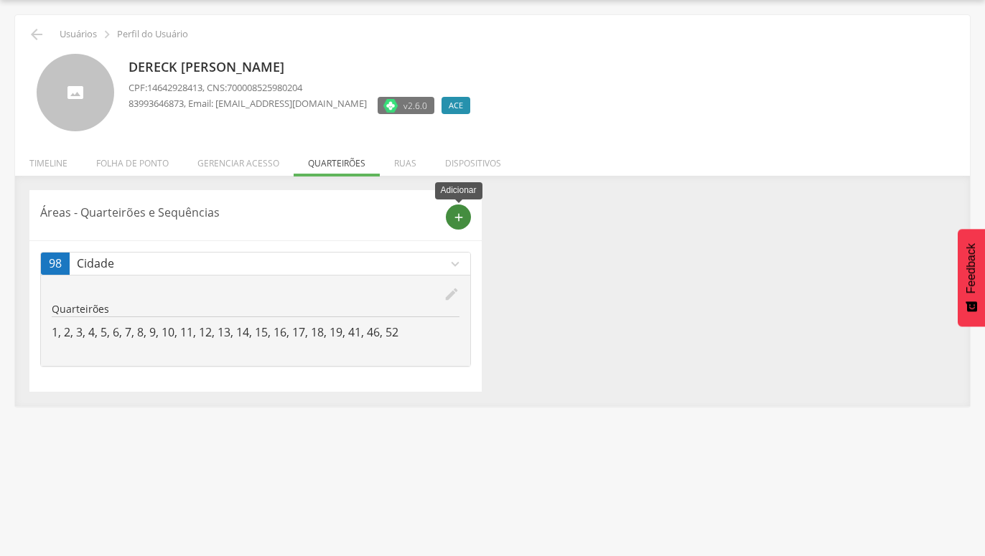
click at [462, 216] on icon "add" at bounding box center [458, 217] width 13 height 13
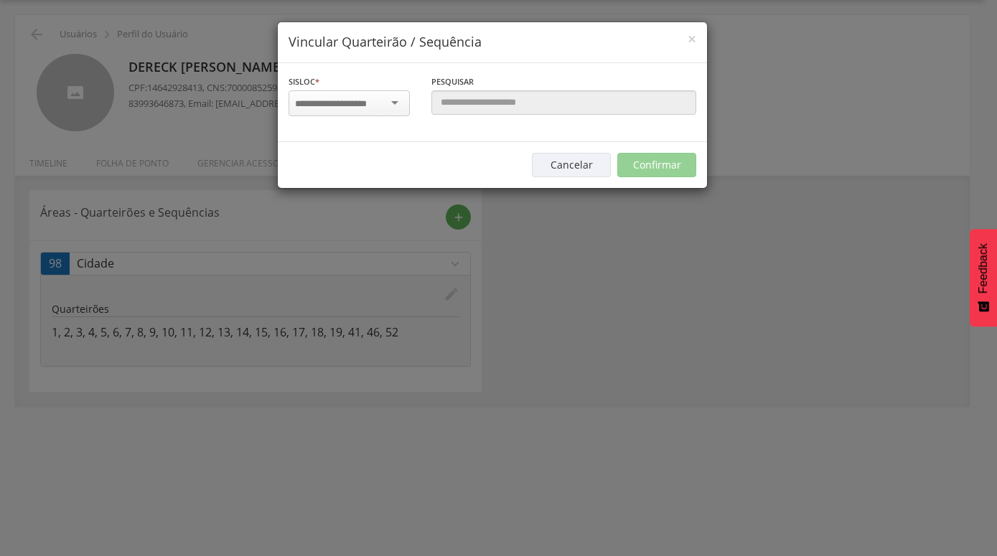
click at [390, 103] on div at bounding box center [349, 103] width 121 height 26
type input "***"
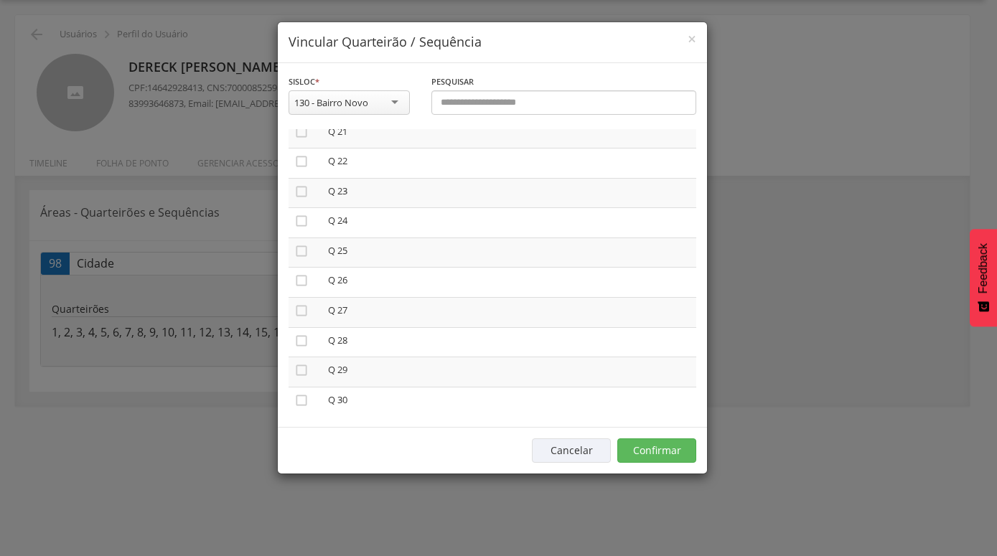
scroll to position [641, 0]
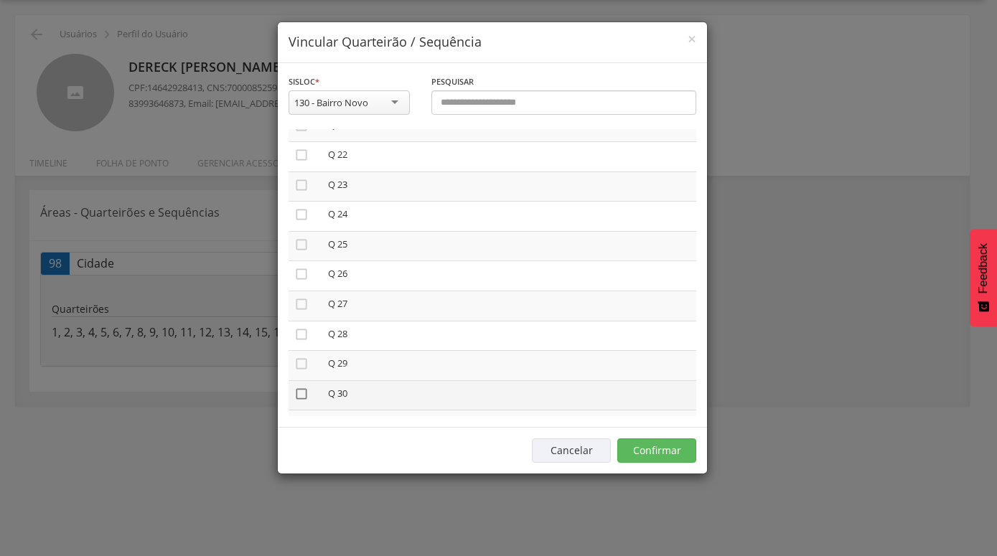
click at [301, 390] on icon "" at bounding box center [301, 394] width 14 height 14
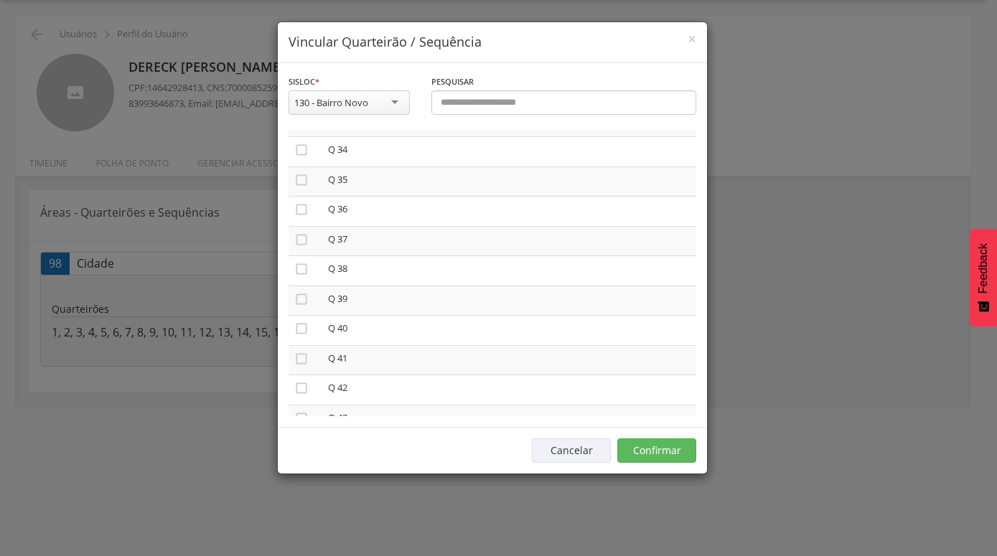
scroll to position [1009, 0]
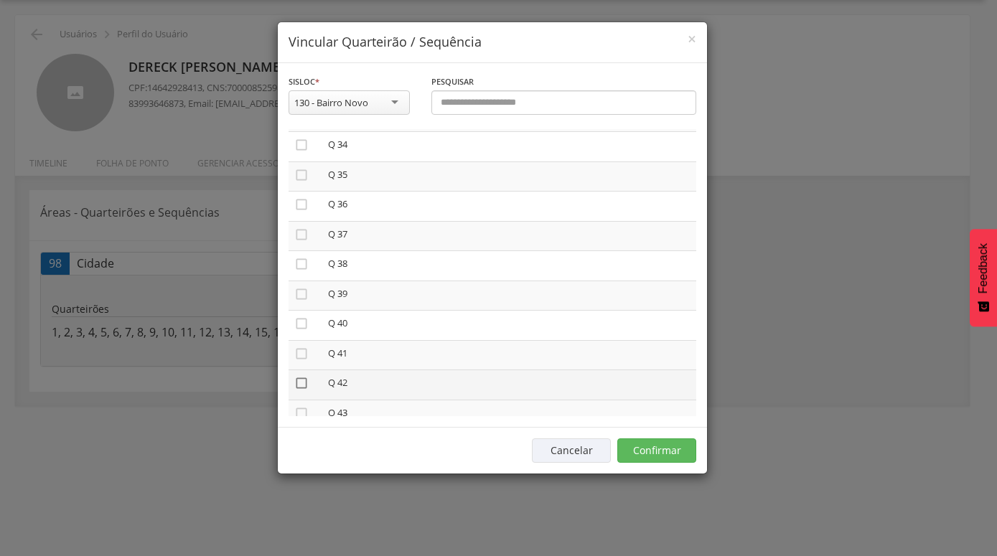
click at [302, 376] on icon "" at bounding box center [301, 383] width 14 height 14
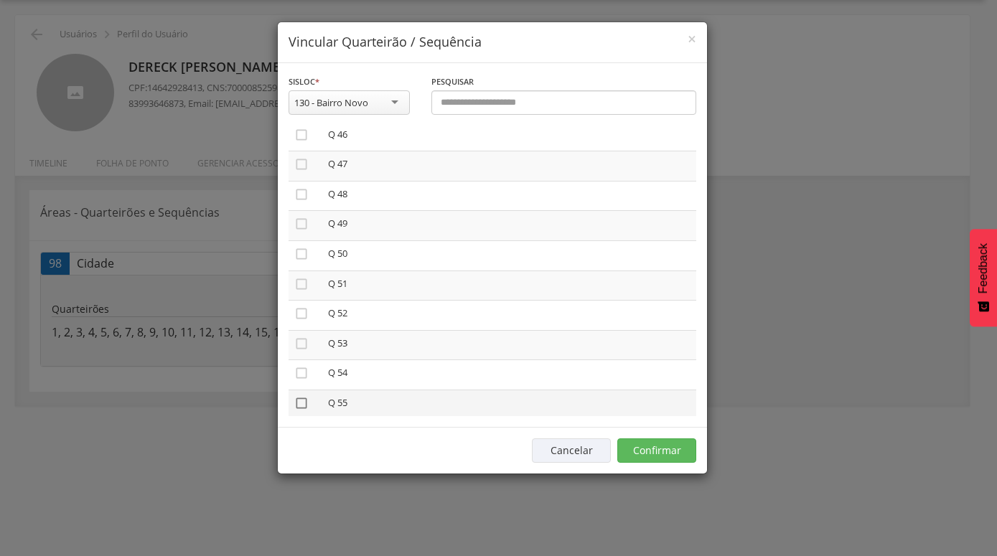
click at [298, 396] on icon "" at bounding box center [301, 403] width 14 height 14
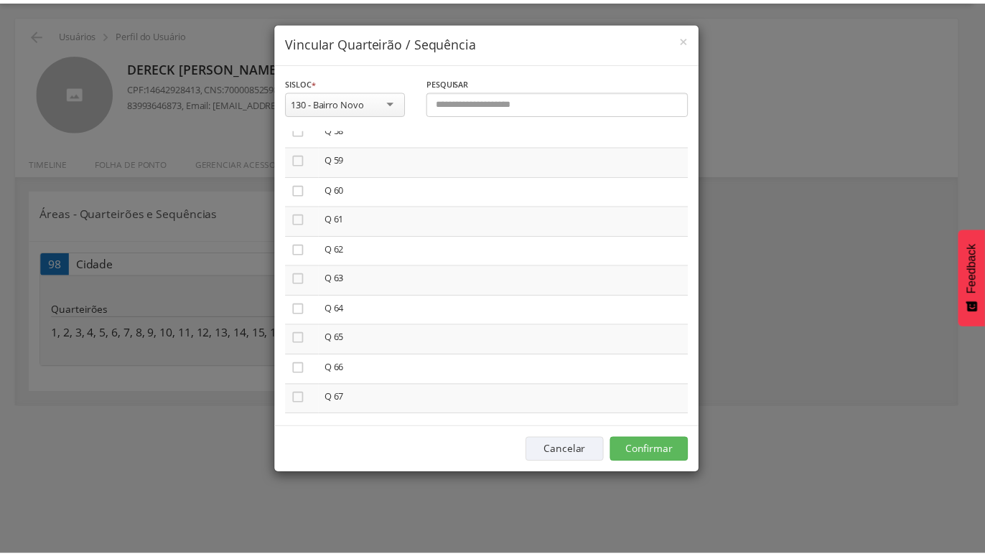
scroll to position [1746, 0]
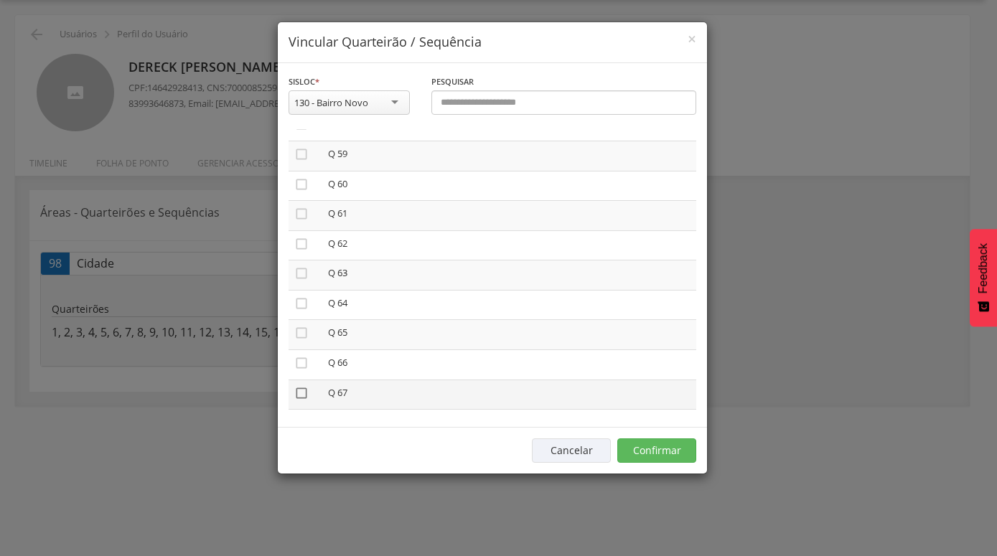
click at [306, 386] on icon "" at bounding box center [301, 393] width 14 height 14
click at [656, 449] on button "Confirmar" at bounding box center [656, 451] width 79 height 24
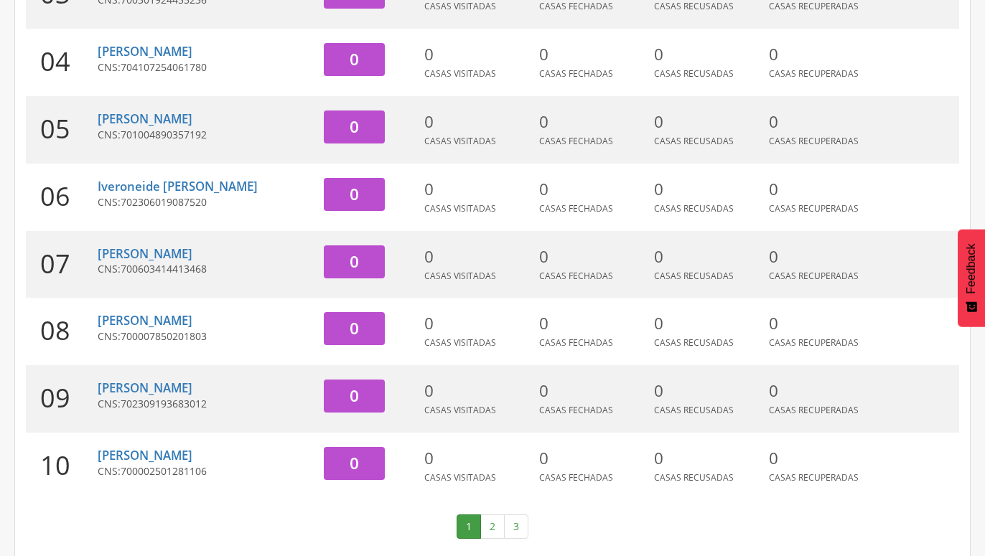
scroll to position [441, 0]
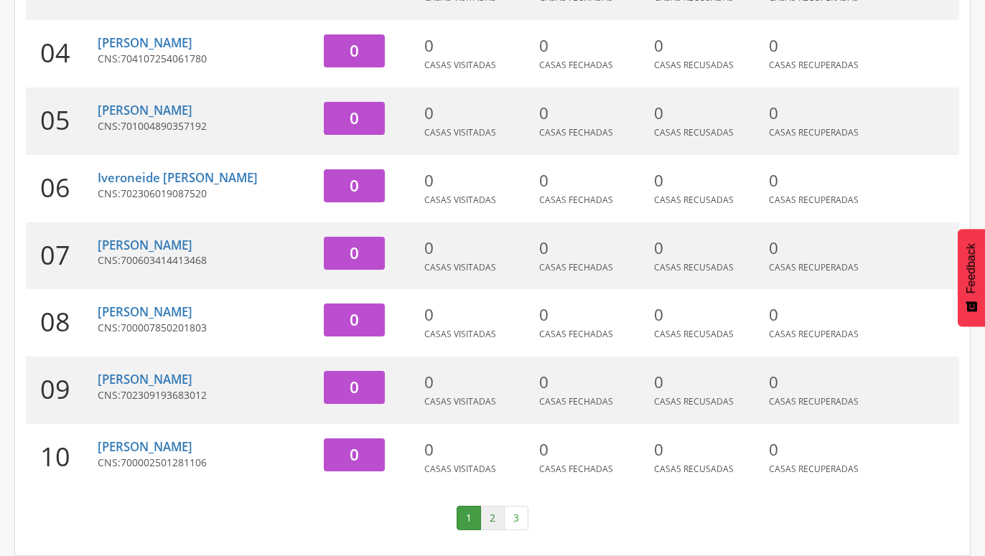
click at [486, 521] on link "2" at bounding box center [492, 518] width 24 height 24
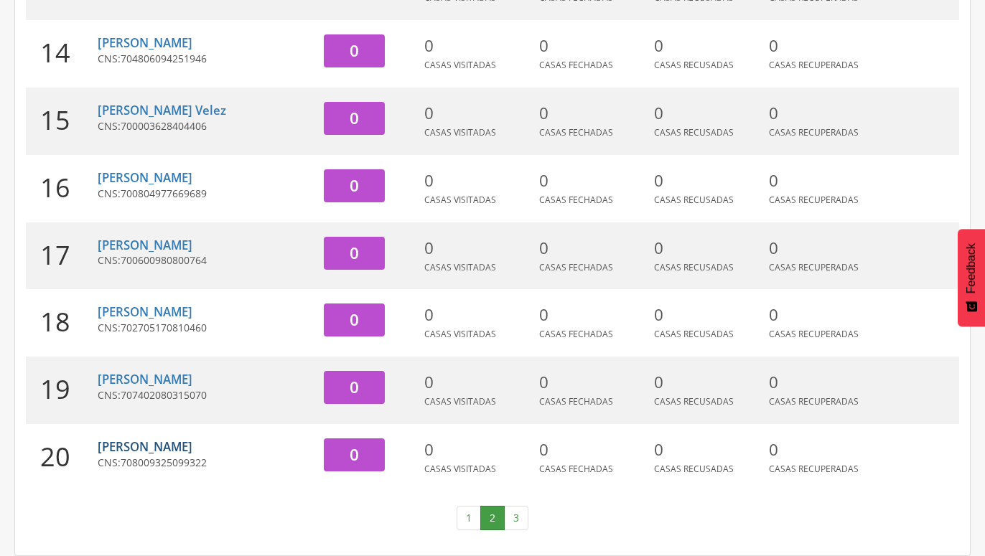
click at [153, 451] on link "Jurandir da Silva" at bounding box center [145, 447] width 95 height 17
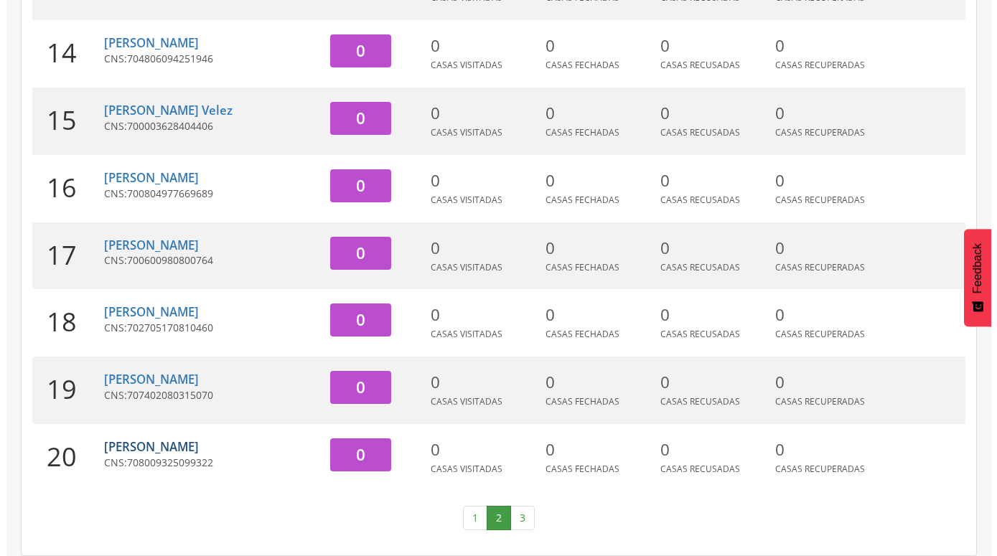
scroll to position [43, 0]
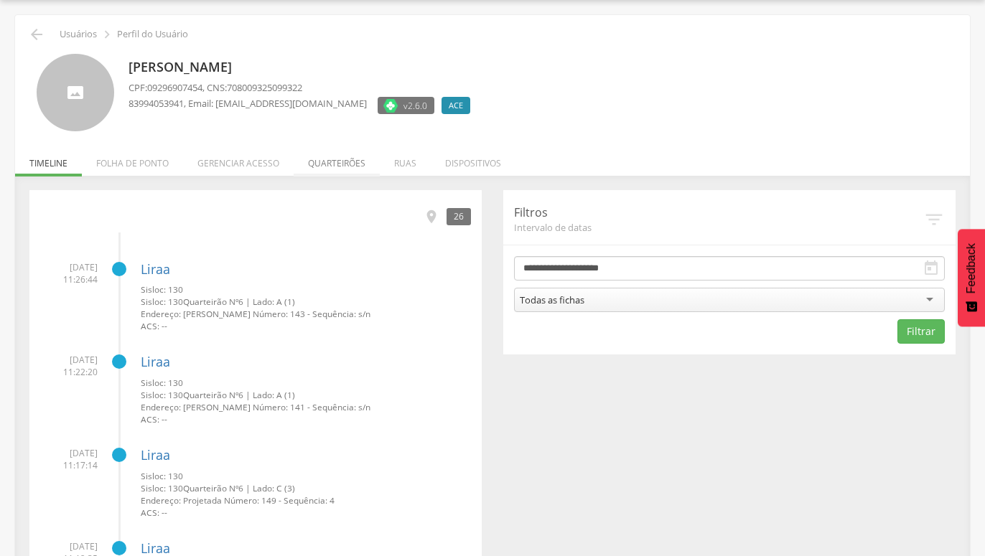
click at [326, 162] on li "Quarteirões" at bounding box center [337, 160] width 86 height 34
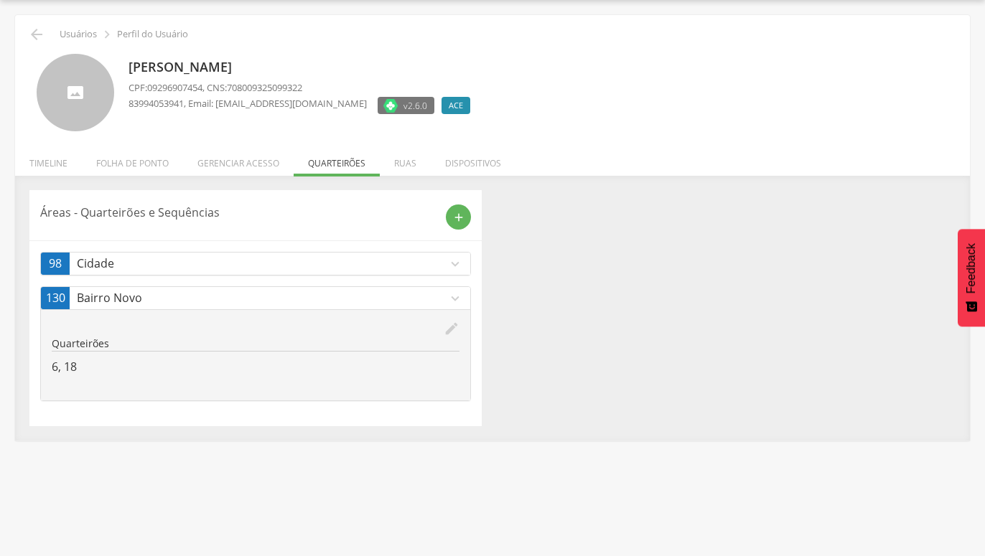
click at [449, 297] on icon "expand_more" at bounding box center [455, 299] width 16 height 16
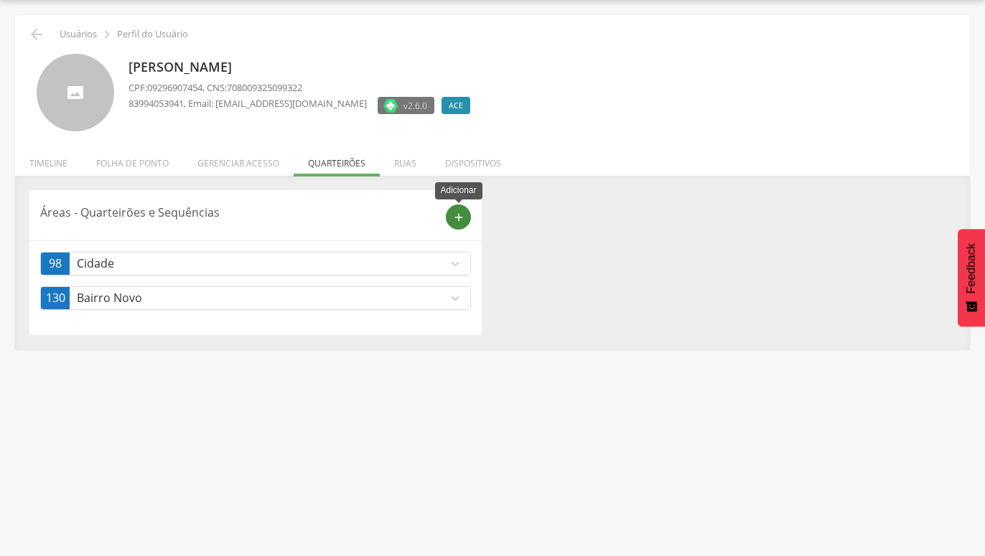
click at [457, 217] on icon "add" at bounding box center [458, 217] width 13 height 13
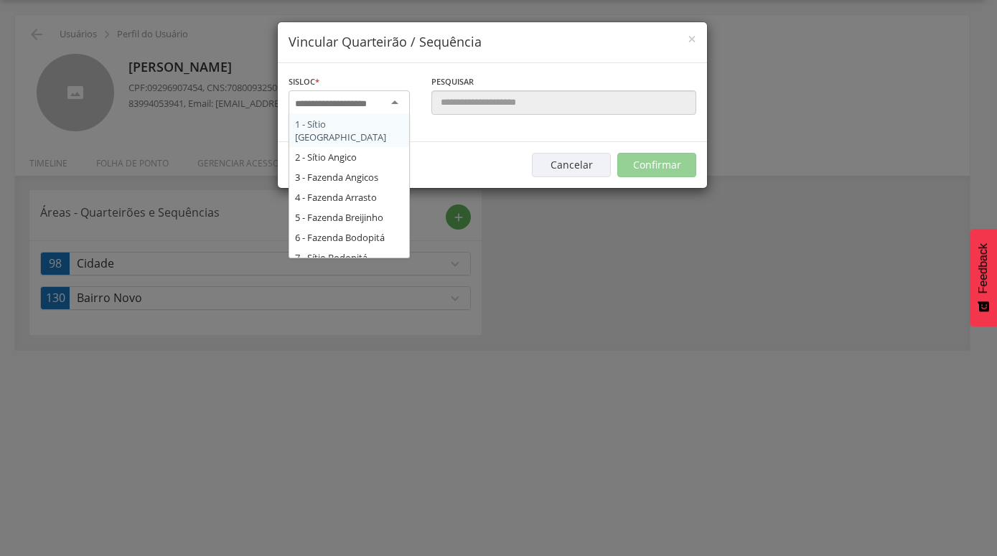
scroll to position [0, 0]
click at [393, 100] on div at bounding box center [349, 103] width 121 height 26
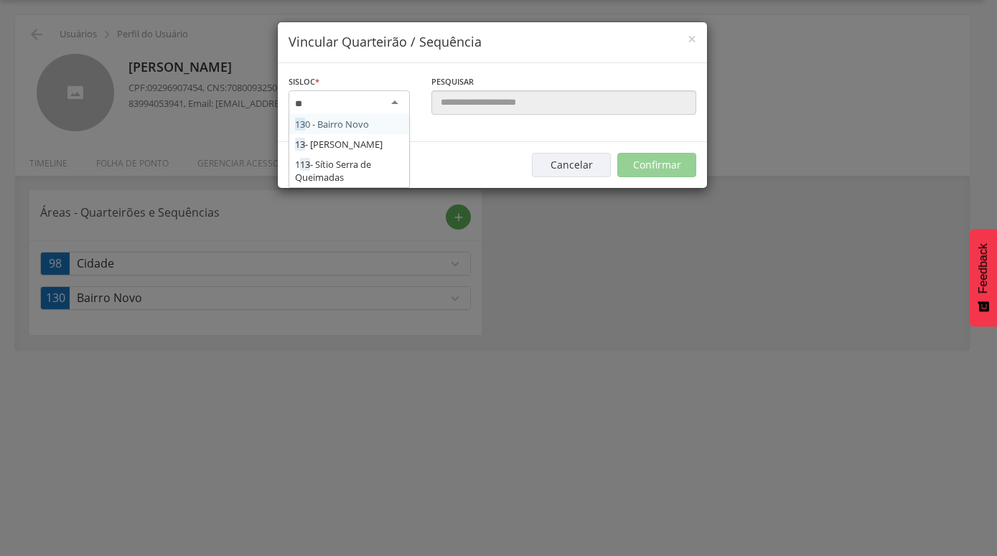
type input "***"
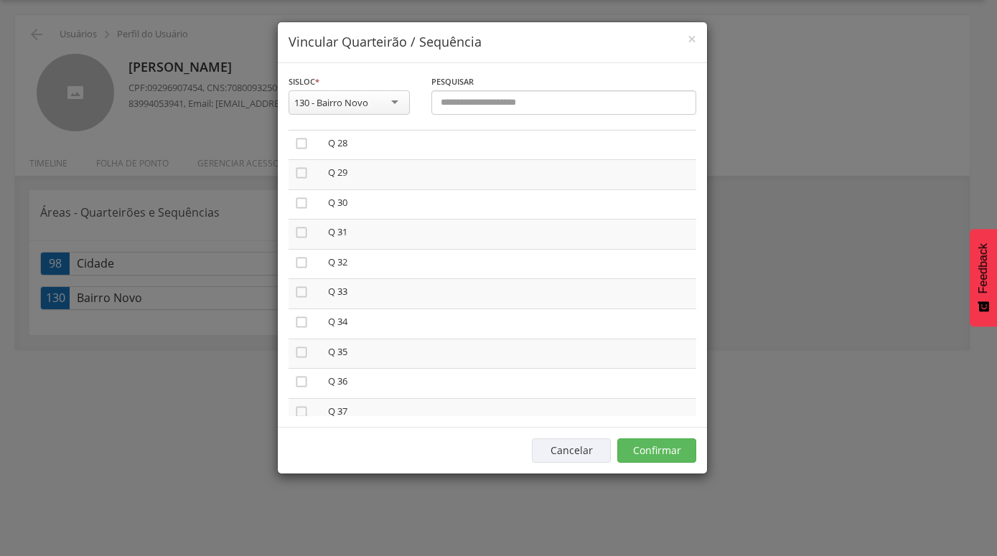
scroll to position [846, 0]
click at [304, 187] on icon "" at bounding box center [301, 189] width 14 height 14
drag, startPoint x: 297, startPoint y: 374, endPoint x: 347, endPoint y: 397, distance: 55.2
click at [298, 376] on icon "" at bounding box center [301, 383] width 14 height 14
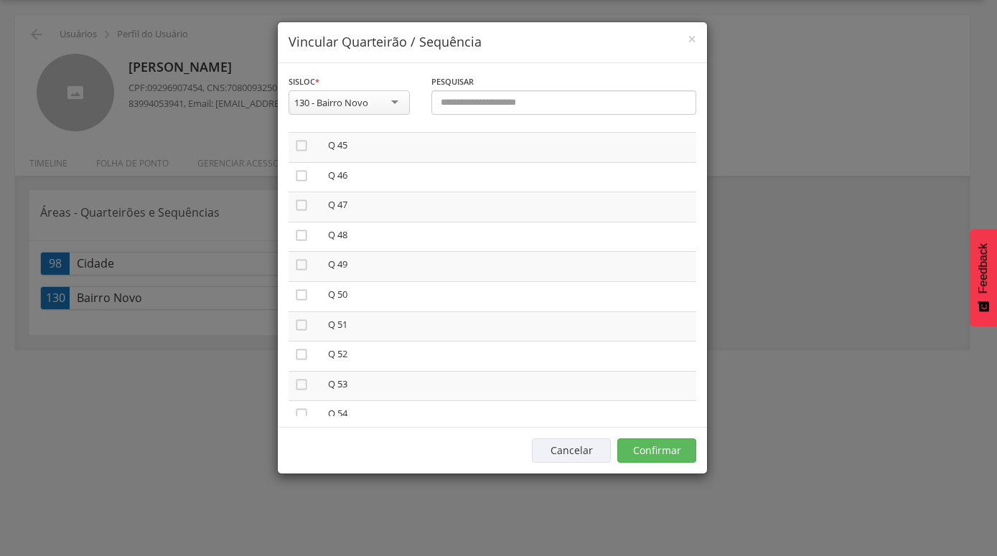
scroll to position [1377, 0]
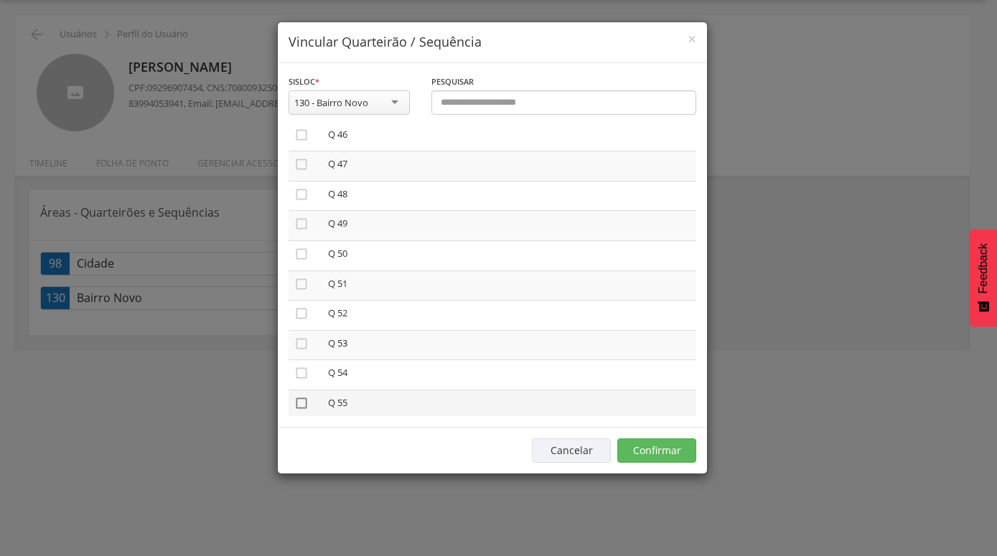
click at [305, 396] on icon "" at bounding box center [301, 403] width 14 height 14
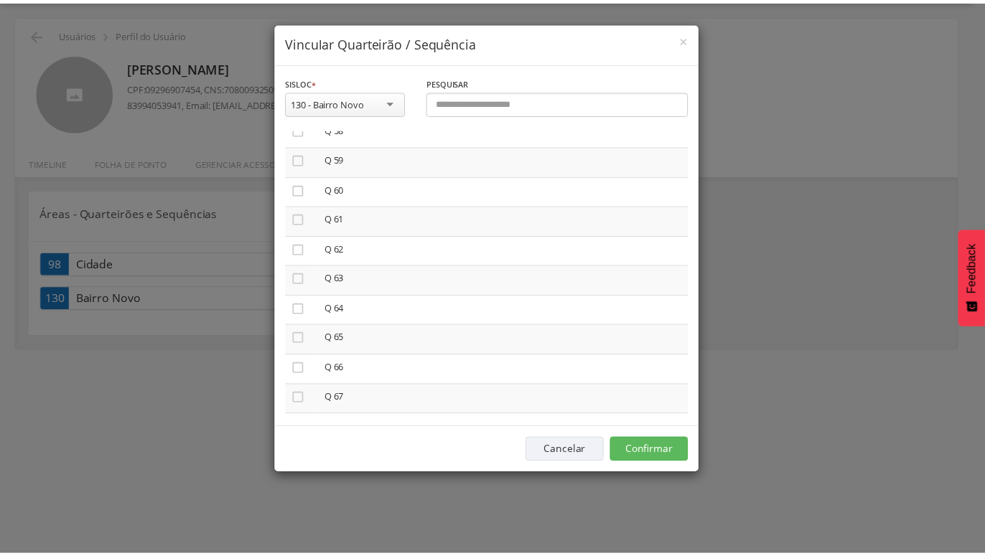
scroll to position [1746, 0]
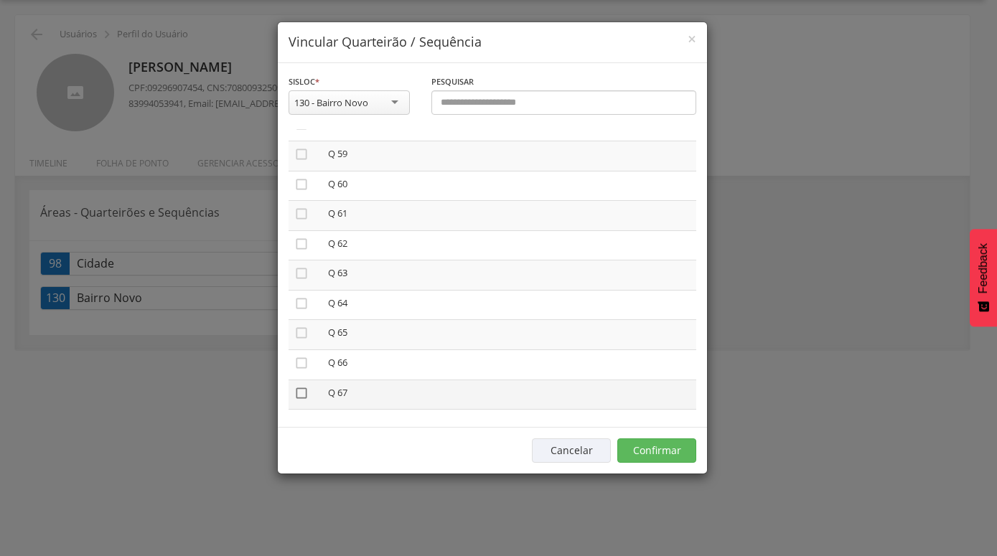
click at [297, 386] on icon "" at bounding box center [301, 393] width 14 height 14
click at [668, 454] on button "Confirmar" at bounding box center [656, 451] width 79 height 24
